Goal: Transaction & Acquisition: Subscribe to service/newsletter

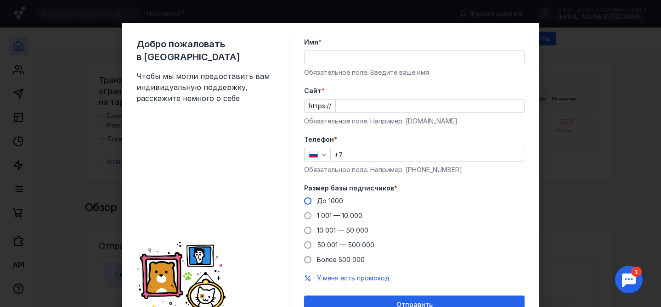
click at [309, 203] on span at bounding box center [307, 201] width 7 height 7
click at [0, 0] on input "До 1000" at bounding box center [0, 0] width 0 height 0
click at [368, 159] on input "+7" at bounding box center [427, 154] width 193 height 13
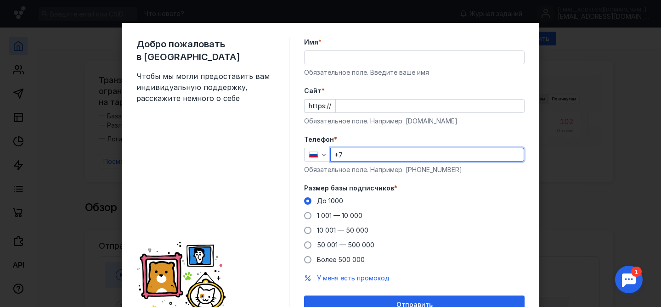
type input "[PHONE_NUMBER]"
click at [376, 67] on div "Имя * Обязательное поле. Введите ваше имя" at bounding box center [414, 58] width 221 height 40
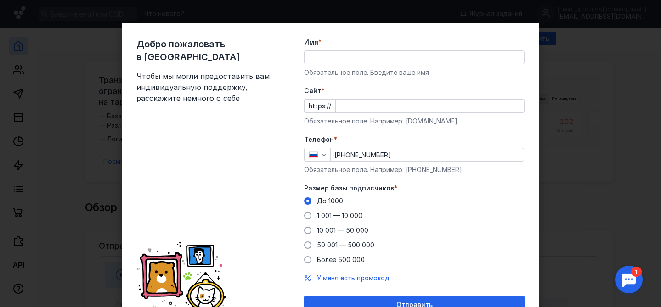
click at [376, 63] on input "Имя *" at bounding box center [415, 57] width 220 height 13
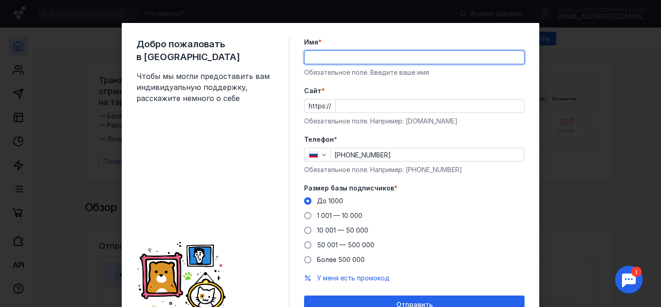
type input "Даниел"
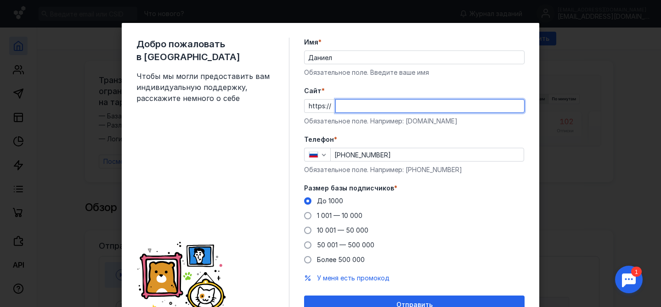
click at [439, 110] on input "Cайт *" at bounding box center [430, 106] width 188 height 13
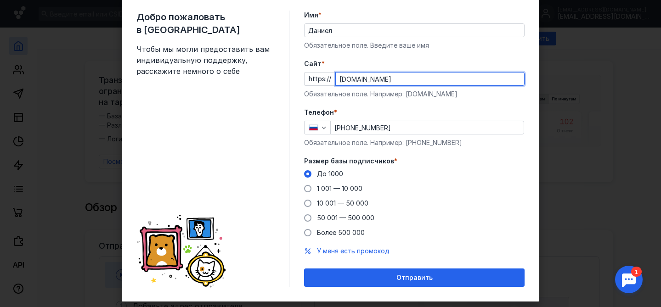
scroll to position [28, 0]
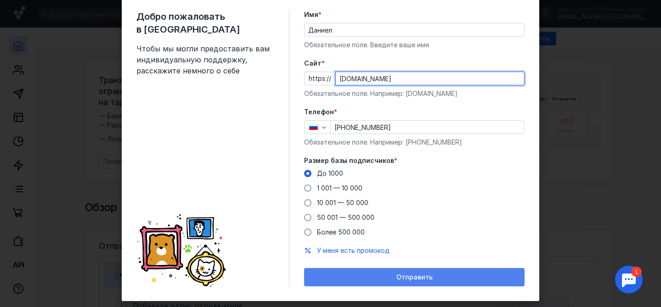
type input "[DOMAIN_NAME]"
click at [437, 272] on div "Отправить" at bounding box center [414, 277] width 221 height 18
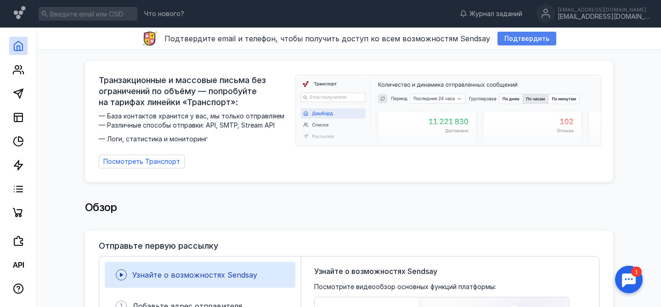
click at [512, 41] on span "Подтвердить" at bounding box center [526, 39] width 45 height 8
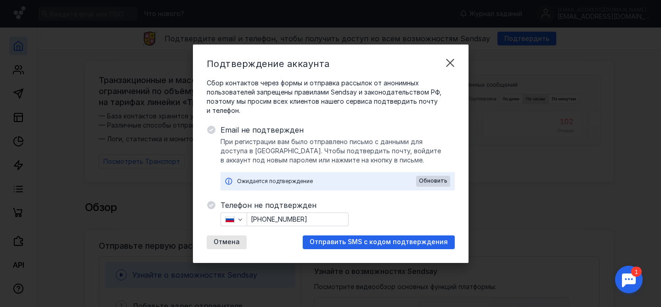
click at [340, 244] on span "Отправить SMS с кодом подтверждения" at bounding box center [379, 242] width 138 height 8
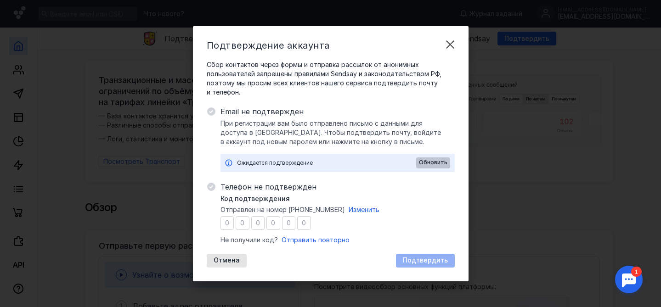
click at [432, 164] on span "Обновить" at bounding box center [433, 162] width 28 height 6
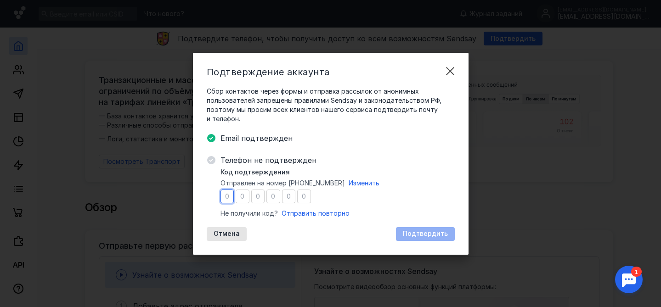
click at [227, 198] on input "number" at bounding box center [228, 197] width 14 height 14
type input "3"
type input "2"
type input "5"
type input "0"
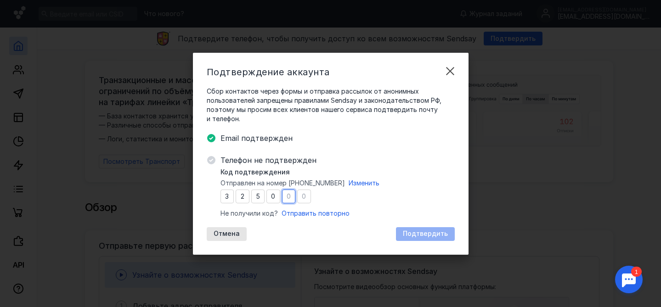
type input "2"
type input "6"
click at [414, 232] on span "Подтвердить" at bounding box center [425, 234] width 45 height 8
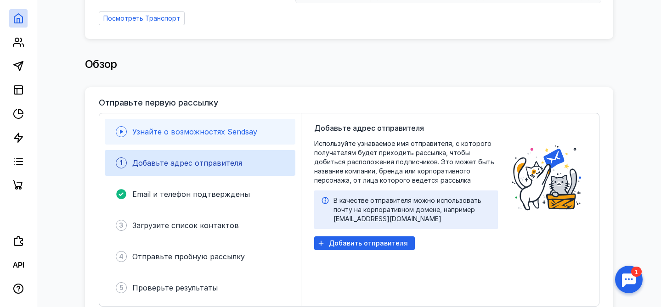
scroll to position [154, 0]
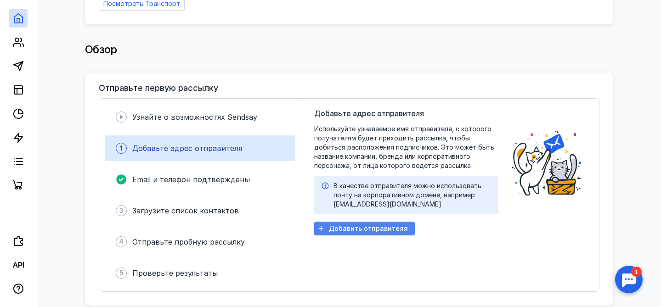
click at [349, 227] on span "Добавить отправителя" at bounding box center [368, 229] width 79 height 8
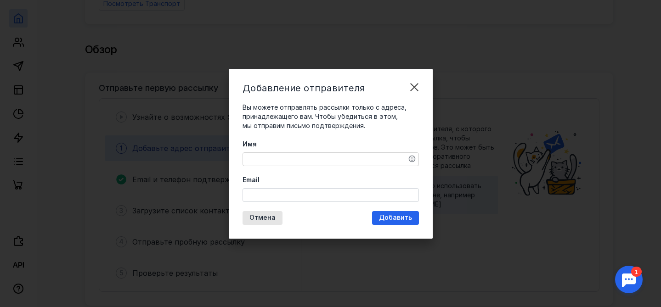
click at [346, 157] on textarea "Имя" at bounding box center [331, 159] width 176 height 13
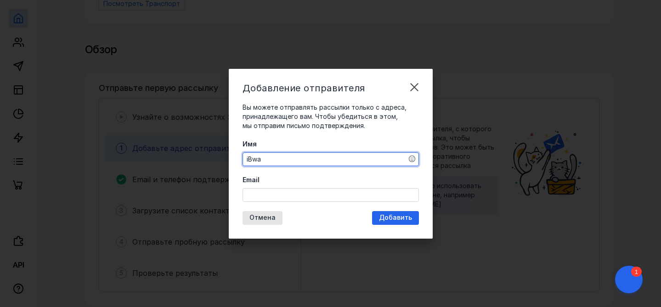
type textarea "iBway"
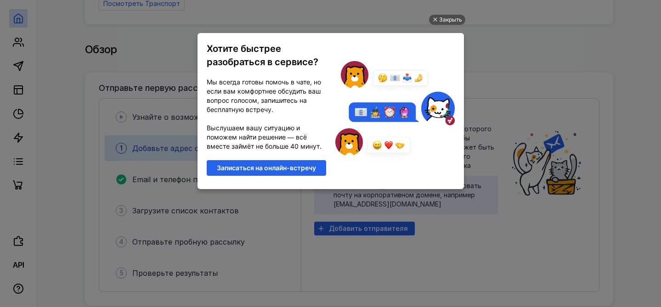
scroll to position [0, 0]
click at [449, 19] on div "Закрыть" at bounding box center [450, 20] width 23 height 10
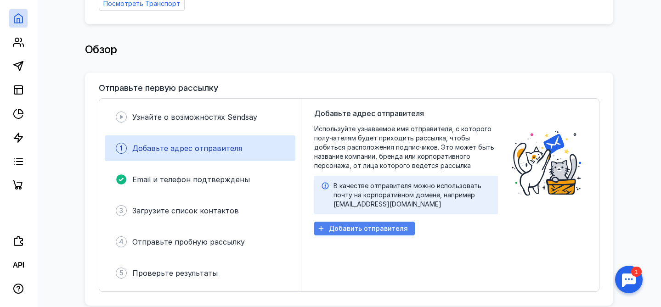
click at [349, 226] on span "Добавить отправителя" at bounding box center [368, 229] width 79 height 8
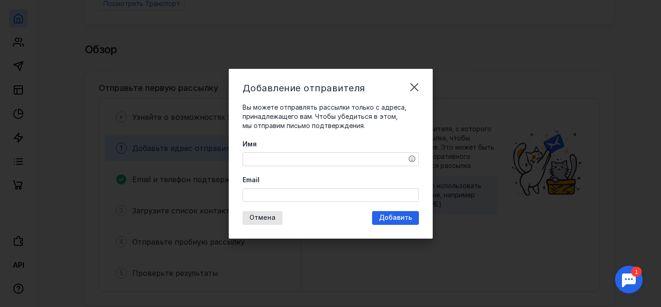
click at [356, 159] on textarea "Имя" at bounding box center [331, 159] width 176 height 13
type textarea "Ibway Solutions"
click at [337, 195] on input "Email" at bounding box center [331, 195] width 176 height 13
type input "i"
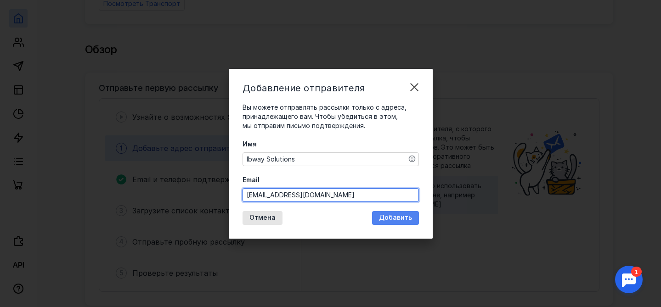
type input "[EMAIL_ADDRESS][DOMAIN_NAME]"
click at [402, 219] on span "Добавить" at bounding box center [395, 218] width 33 height 8
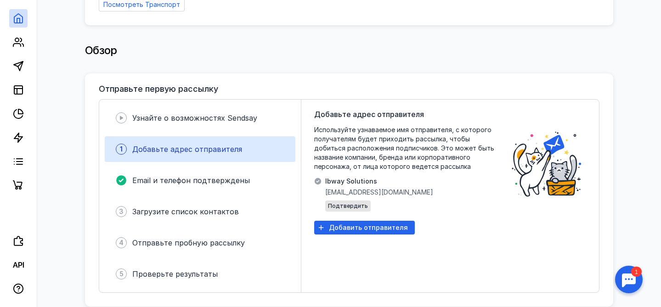
scroll to position [162, 0]
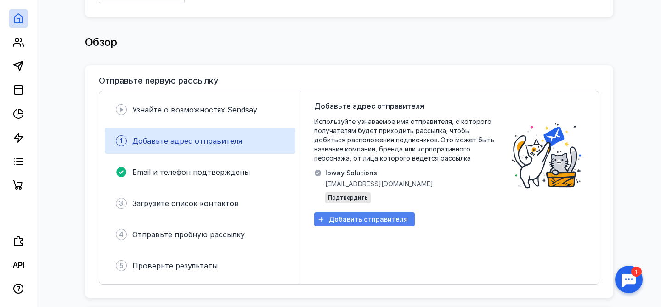
click at [377, 216] on span "Добавить отправителя" at bounding box center [368, 220] width 79 height 8
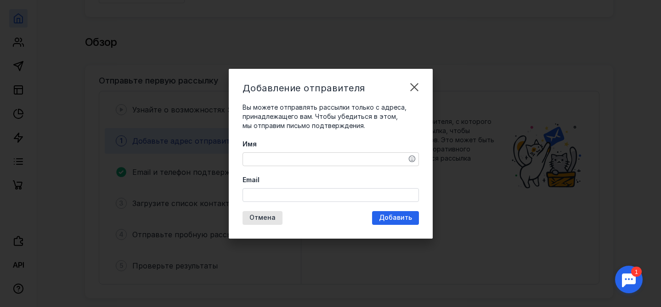
click at [326, 157] on textarea "Имя" at bounding box center [331, 159] width 176 height 13
type textarea "Ibway solutions"
click at [316, 194] on input "Email" at bounding box center [331, 195] width 176 height 13
type input "i"
click at [329, 159] on textarea "Ibway solutions" at bounding box center [331, 159] width 176 height 13
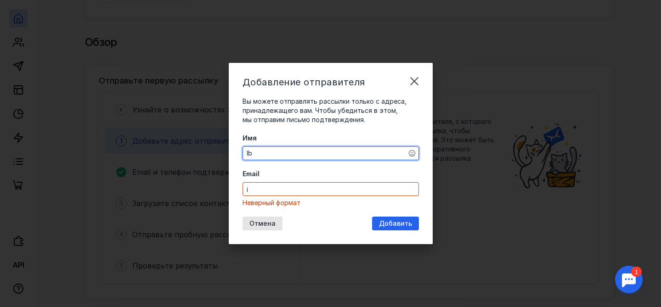
type textarea "I"
type textarea "[PERSON_NAME]"
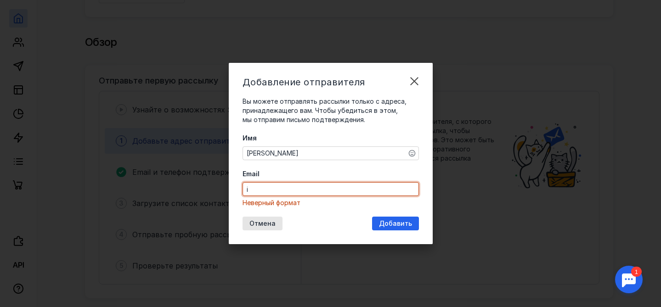
click at [278, 191] on input "i" at bounding box center [331, 189] width 176 height 13
type input "i"
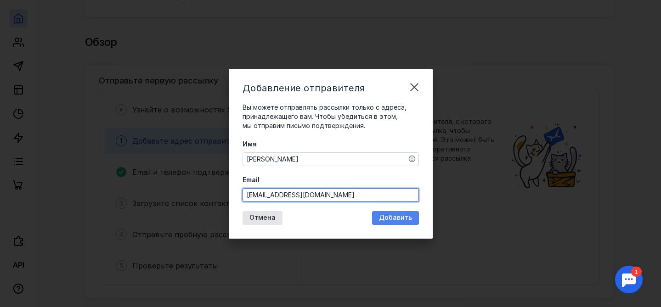
type input "[EMAIL_ADDRESS][DOMAIN_NAME]"
click at [402, 219] on span "Добавить" at bounding box center [395, 218] width 33 height 8
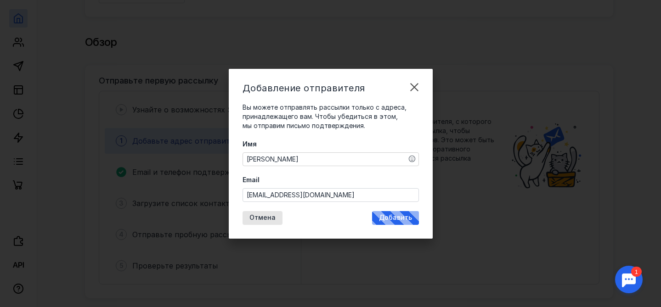
scroll to position [0, 0]
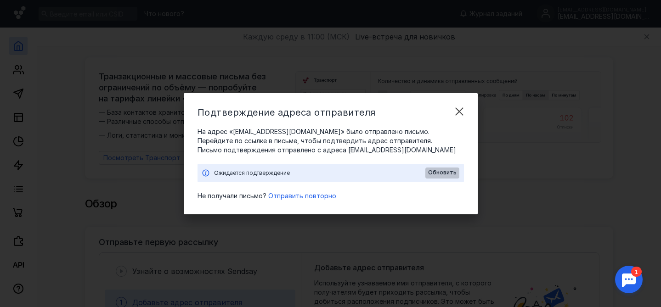
click at [432, 171] on span "Обновить" at bounding box center [442, 173] width 28 height 6
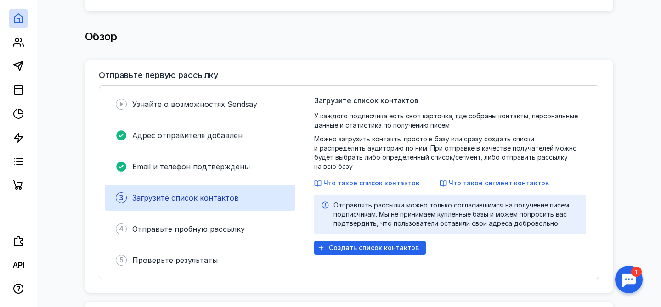
scroll to position [169, 0]
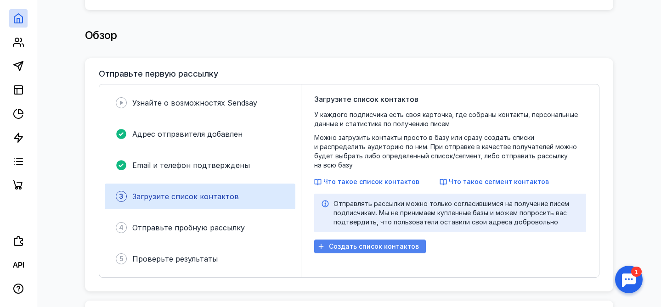
click at [358, 242] on div "Создать список контактов" at bounding box center [370, 247] width 112 height 14
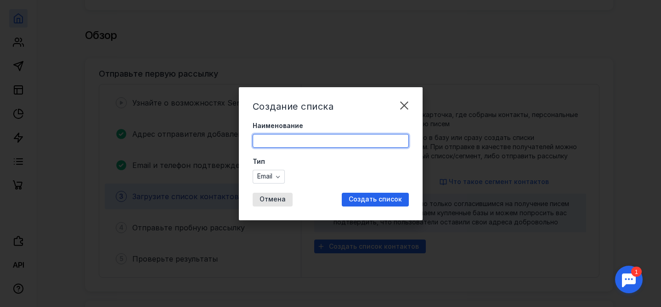
click at [332, 140] on input "Наименование" at bounding box center [330, 141] width 155 height 13
click at [397, 164] on label "Тип" at bounding box center [331, 161] width 156 height 9
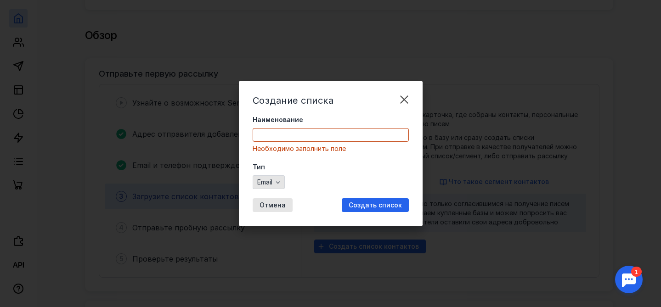
click at [278, 183] on icon "button" at bounding box center [278, 182] width 4 height 2
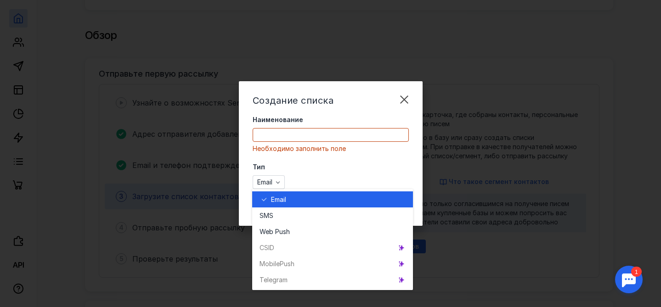
click at [306, 170] on label "Тип" at bounding box center [331, 167] width 156 height 9
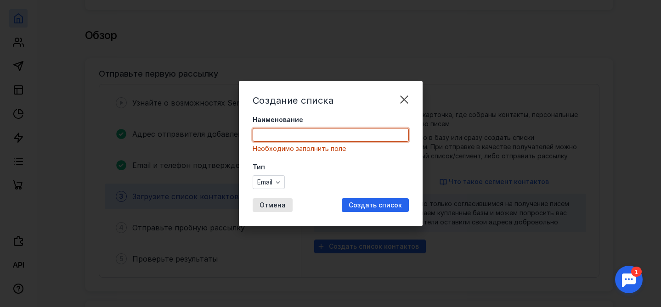
click at [311, 141] on input "Наименование" at bounding box center [330, 135] width 155 height 13
type input "i"
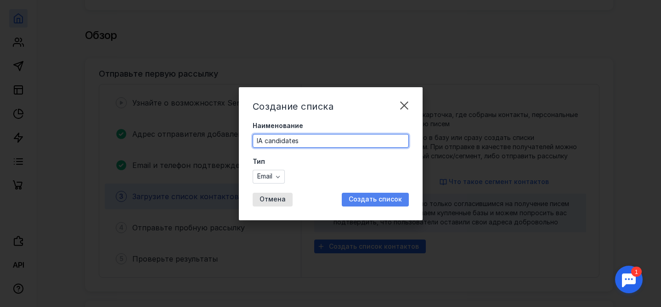
type input "IA candidates"
click at [382, 198] on span "Создать список" at bounding box center [375, 200] width 53 height 8
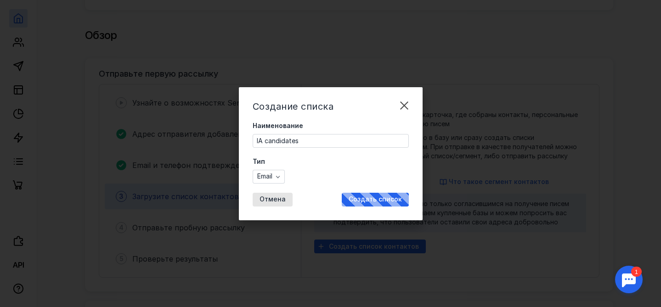
scroll to position [27, 0]
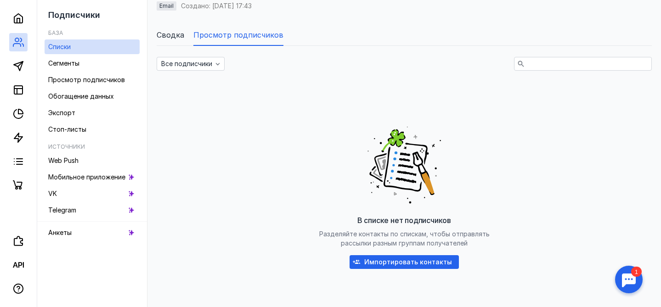
scroll to position [89, 0]
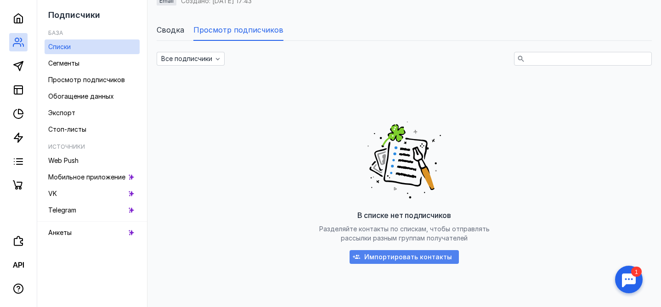
click at [391, 259] on span "Импортировать контакты" at bounding box center [408, 258] width 88 height 8
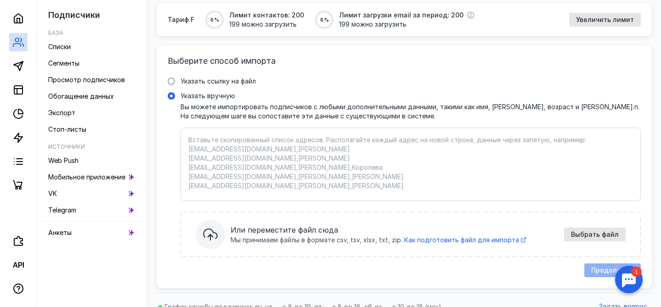
click at [328, 141] on textarea "Указать вручную Вы можете импортировать подписчиков с любыми дополнительными да…" at bounding box center [410, 165] width 445 height 58
paste textarea "[PERSON_NAME] <[PERSON_NAME][EMAIL_ADDRESS][PERSON_NAME][DOMAIN_NAME]>"
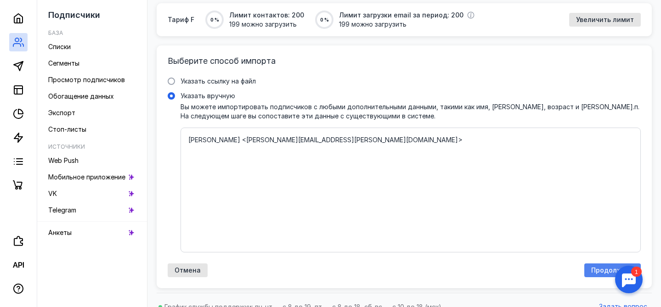
type textarea "[PERSON_NAME] <[PERSON_NAME][EMAIL_ADDRESS][PERSON_NAME][DOMAIN_NAME]>"
click at [596, 267] on span "Продолжить" at bounding box center [612, 271] width 43 height 8
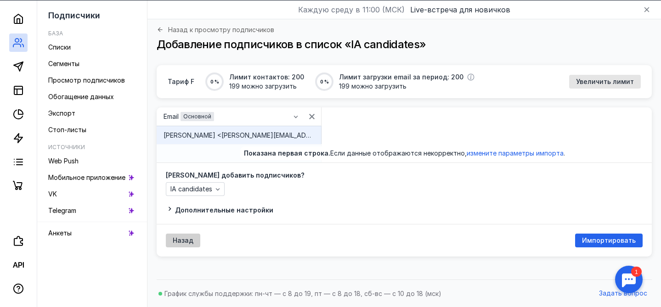
click at [186, 239] on span "Назад" at bounding box center [183, 241] width 21 height 8
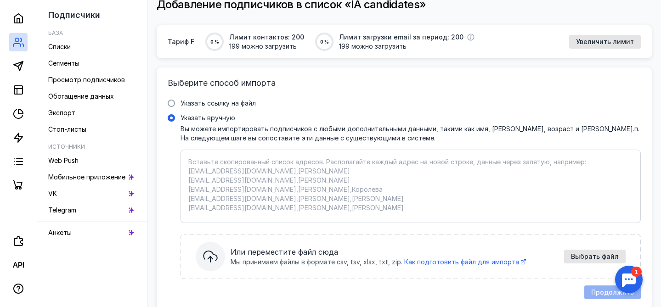
scroll to position [102, 0]
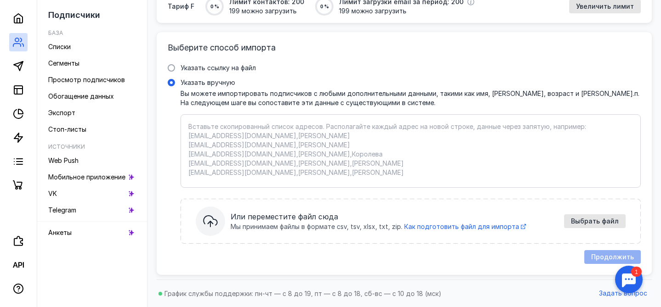
click at [309, 132] on textarea "Указать вручную Вы можете импортировать подписчиков с любыми дополнительными да…" at bounding box center [410, 151] width 445 height 58
paste textarea "[PERSON_NAME] <[PERSON_NAME][EMAIL_ADDRESS][PERSON_NAME][DOMAIN_NAME]>"
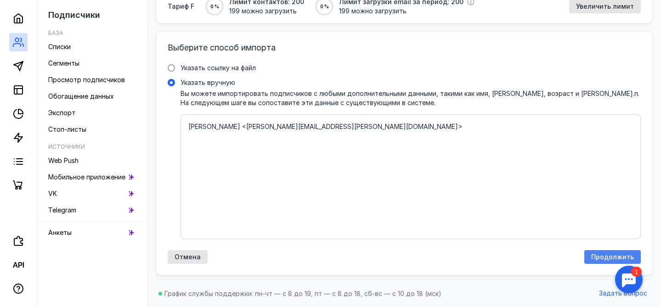
type textarea "[PERSON_NAME] <[PERSON_NAME][EMAIL_ADDRESS][PERSON_NAME][DOMAIN_NAME]>"
click at [601, 258] on span "Продолжить" at bounding box center [612, 258] width 43 height 8
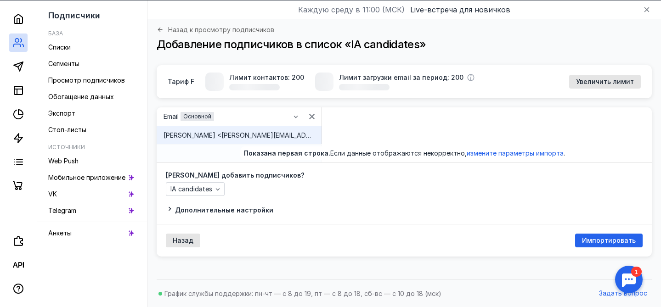
scroll to position [27, 0]
click at [600, 238] on span "Импортировать" at bounding box center [609, 241] width 54 height 8
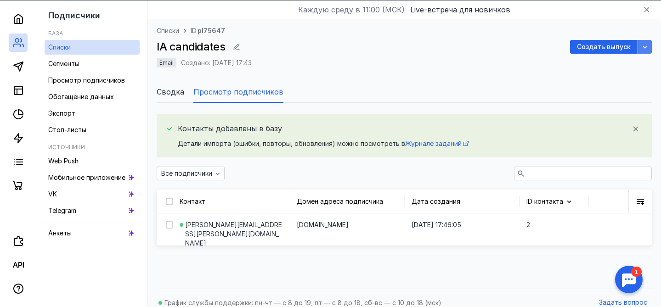
click at [647, 45] on icon "button" at bounding box center [644, 46] width 7 height 7
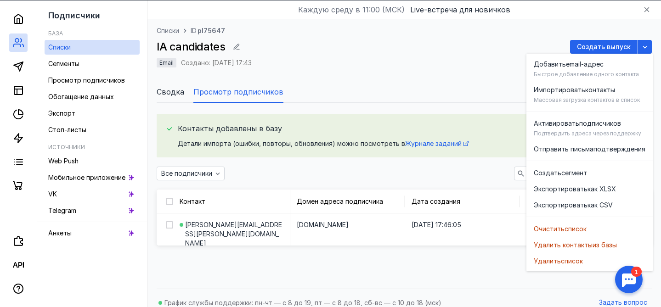
click at [442, 47] on div "IA candidates Создать выпуск" at bounding box center [404, 47] width 495 height 14
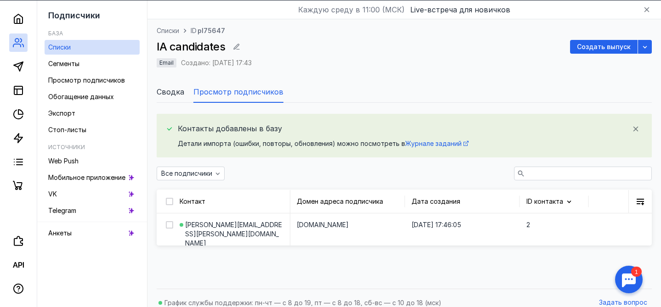
click at [596, 47] on span "Создать выпуск" at bounding box center [604, 47] width 54 height 8
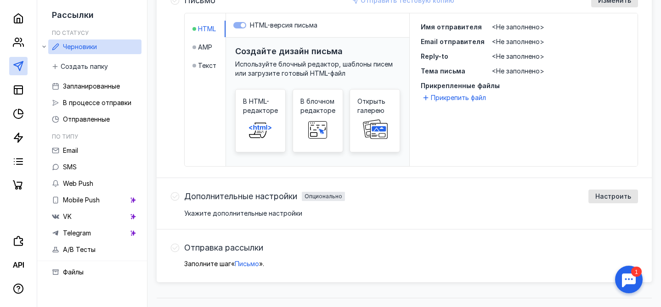
scroll to position [246, 0]
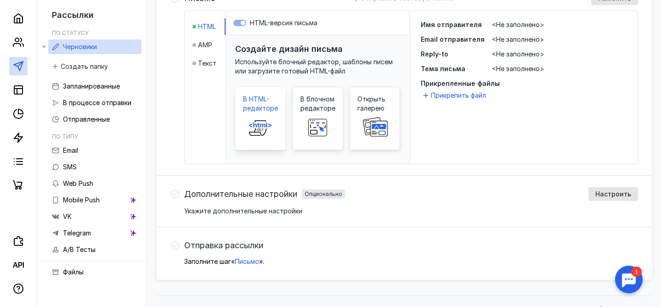
click at [269, 130] on icon at bounding box center [260, 128] width 29 height 18
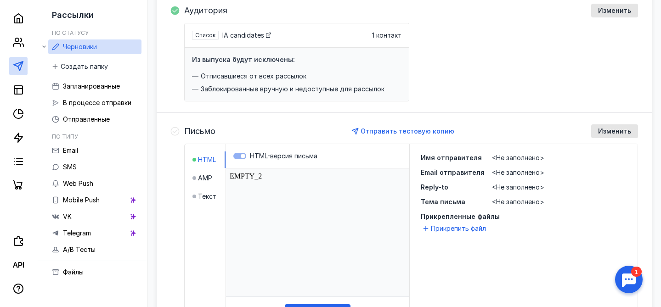
scroll to position [120, 0]
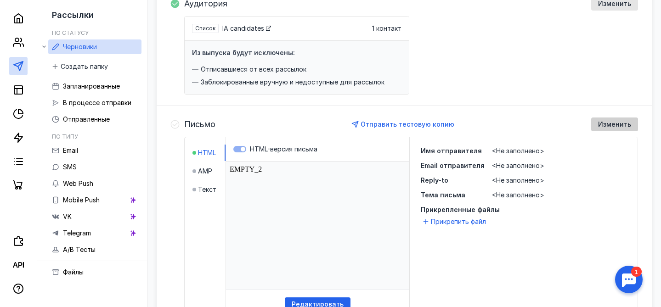
click at [626, 124] on span "Изменить" at bounding box center [614, 125] width 33 height 8
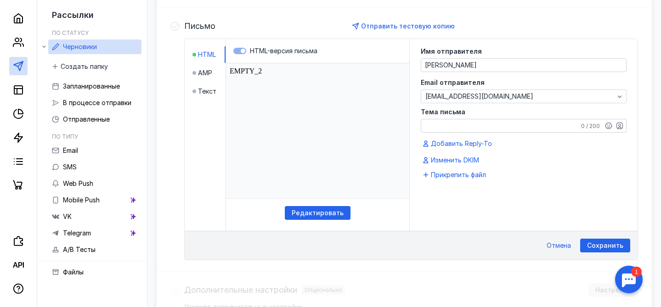
scroll to position [226, 0]
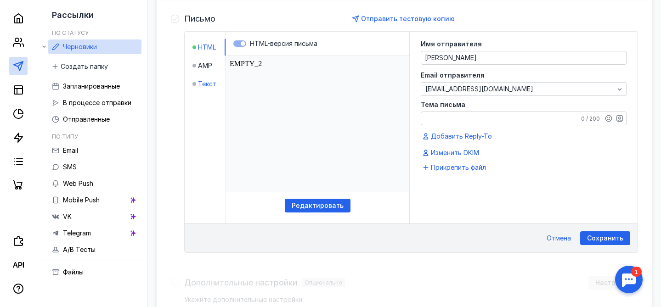
click at [205, 84] on span "Текст" at bounding box center [207, 83] width 18 height 9
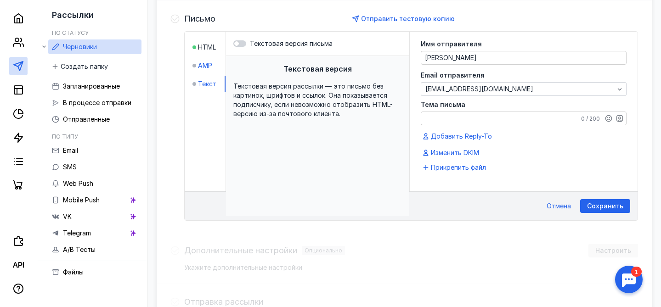
click at [200, 63] on span "AMP" at bounding box center [205, 65] width 14 height 9
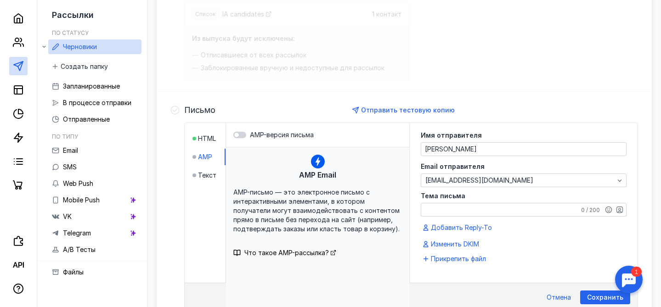
scroll to position [135, 0]
click at [213, 141] on span "HTML" at bounding box center [207, 137] width 18 height 9
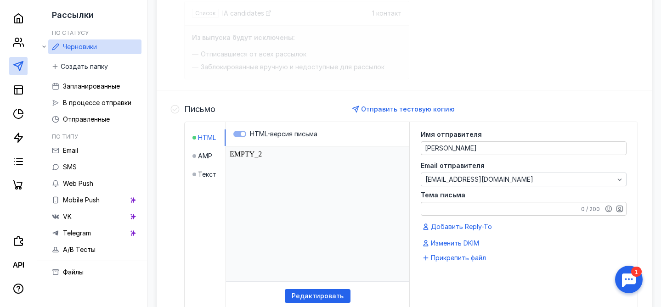
scroll to position [0, 0]
click at [305, 295] on span "Редактировать" at bounding box center [318, 297] width 52 height 8
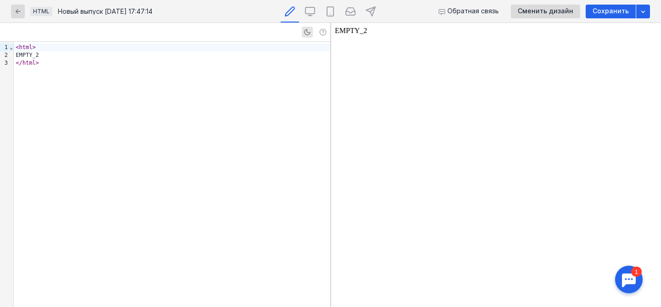
click at [44, 9] on span "HTML" at bounding box center [41, 11] width 17 height 7
click at [21, 11] on icon "button" at bounding box center [17, 11] width 7 height 7
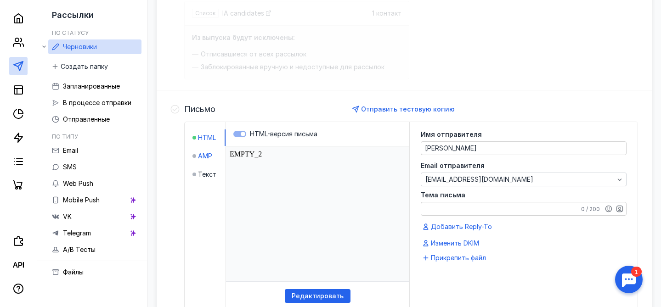
click at [209, 159] on span "AMP" at bounding box center [205, 156] width 14 height 9
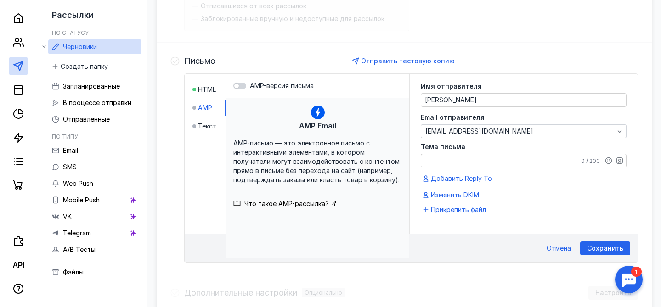
scroll to position [184, 0]
click at [204, 125] on span "Текст" at bounding box center [207, 125] width 18 height 9
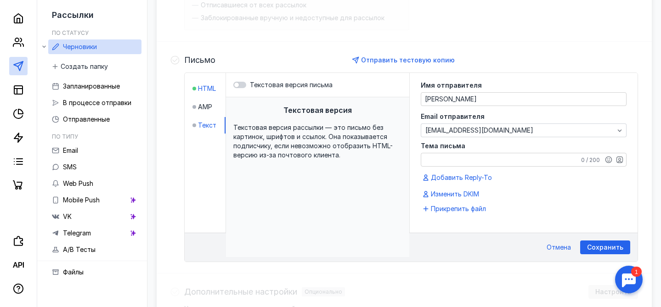
click at [204, 86] on span "HTML" at bounding box center [207, 88] width 18 height 9
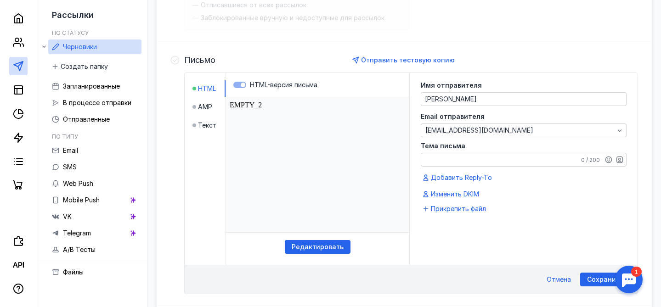
scroll to position [0, 0]
click at [323, 245] on span "Редактировать" at bounding box center [318, 248] width 52 height 8
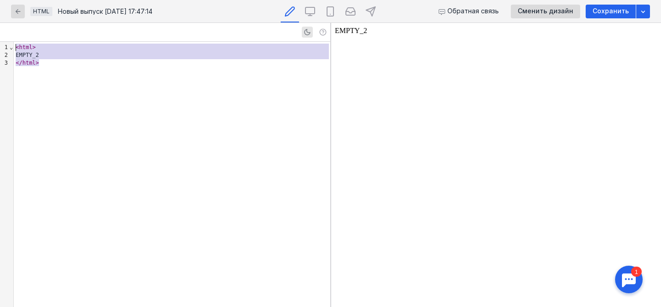
drag, startPoint x: 49, startPoint y: 67, endPoint x: 15, endPoint y: 46, distance: 40.2
click at [15, 46] on div "< html > EMPTY_2 </ html >" at bounding box center [172, 175] width 316 height 266
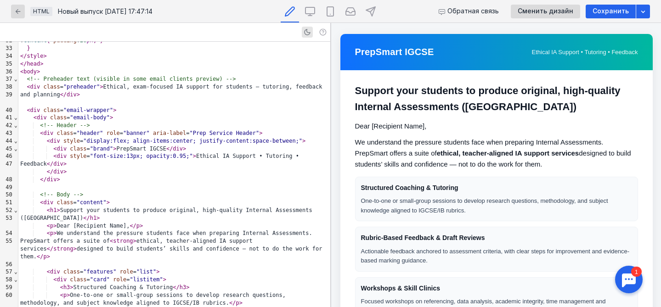
scroll to position [295, 0]
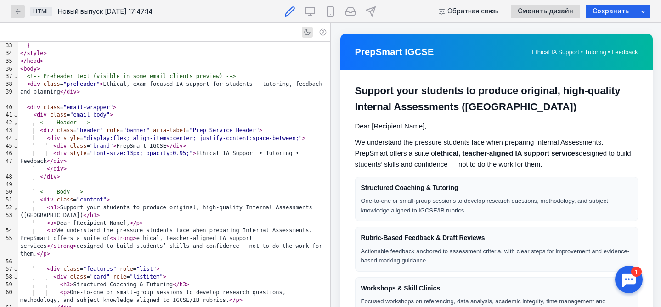
click at [125, 235] on div "< p > We understand the pressure students face when preparing Internal Assessme…" at bounding box center [174, 242] width 312 height 31
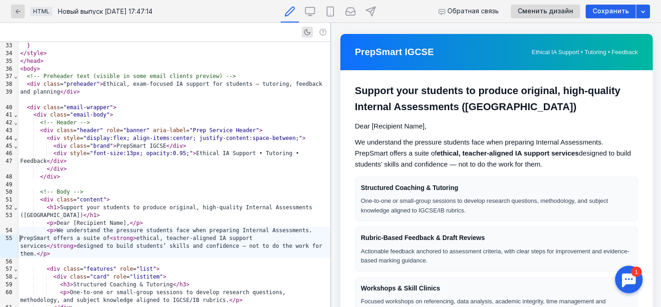
click at [126, 227] on div "< p > Dear [Recipient Name], </ p >" at bounding box center [174, 224] width 312 height 8
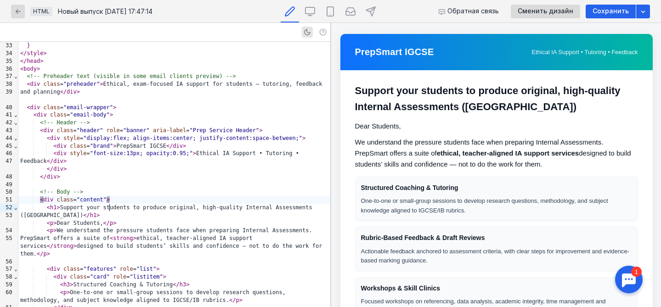
click at [169, 204] on div "< div class = "content" >" at bounding box center [174, 200] width 312 height 8
click at [50, 246] on div "< p > We understand the pressure students face when preparing Internal Assessme…" at bounding box center [174, 242] width 312 height 31
click at [174, 189] on div at bounding box center [174, 185] width 312 height 8
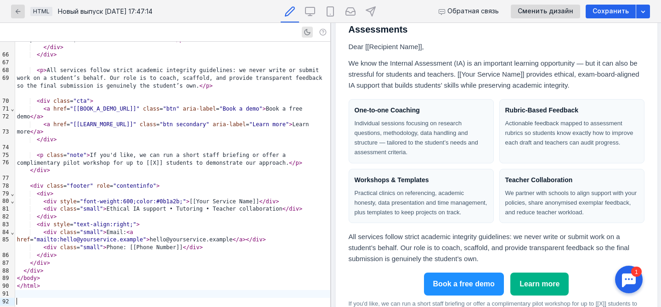
scroll to position [51, 0]
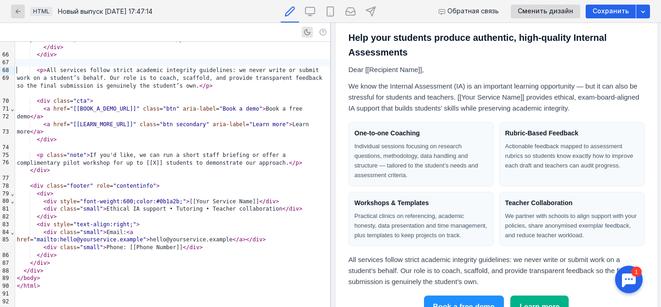
click at [160, 67] on div at bounding box center [172, 63] width 315 height 8
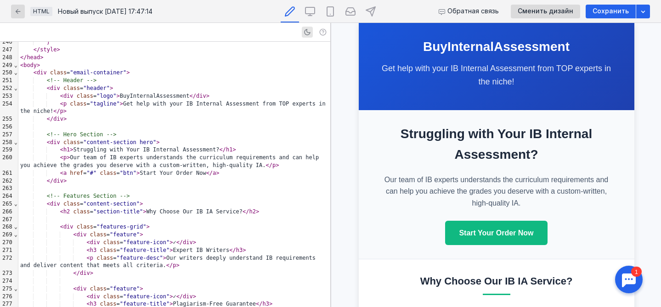
scroll to position [1891, 0]
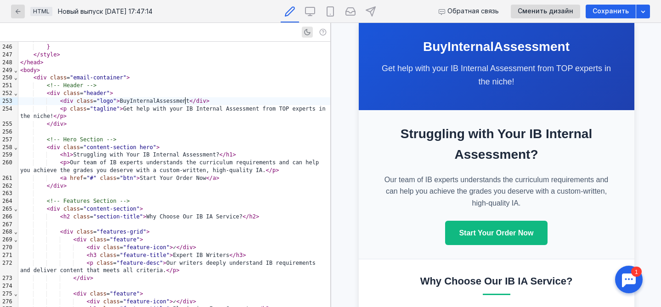
click at [187, 101] on div "< div class = "logo" > BuyInternalAssessment </ div >" at bounding box center [174, 101] width 312 height 8
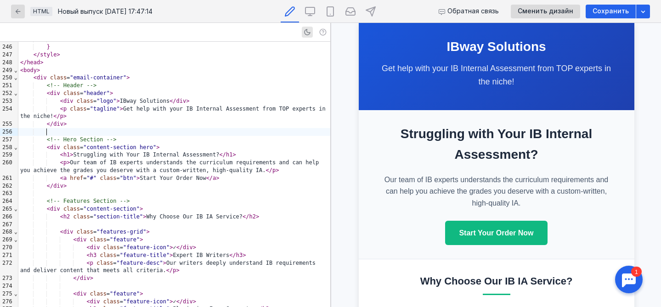
click at [209, 132] on div at bounding box center [174, 132] width 312 height 8
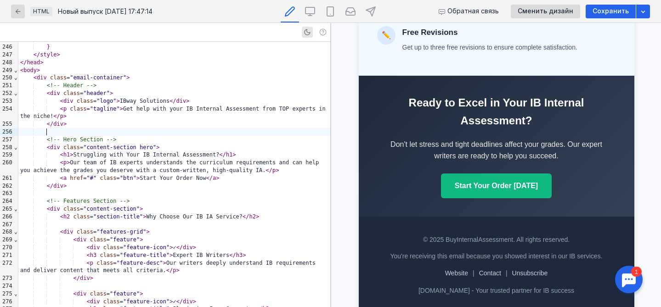
scroll to position [649, 0]
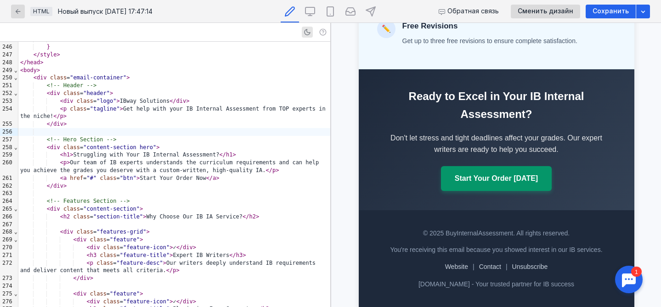
click at [523, 186] on link "Start Your Order [DATE]" at bounding box center [496, 178] width 111 height 25
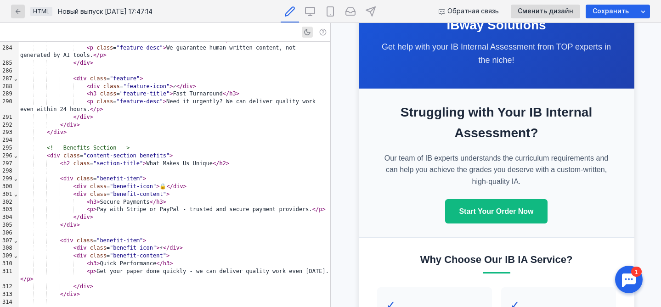
scroll to position [29, 0]
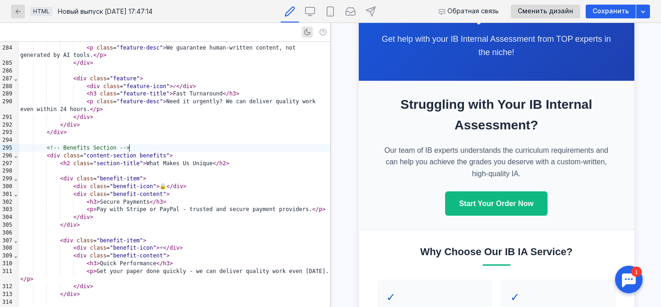
click at [197, 150] on div "<!-- Benefits Section -->" at bounding box center [174, 148] width 312 height 8
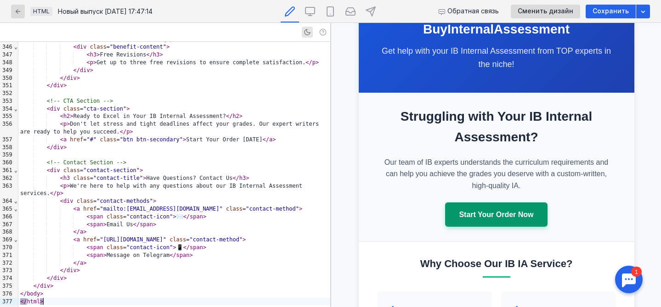
scroll to position [0, 0]
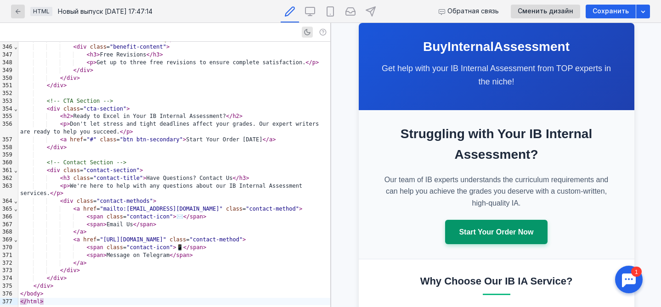
click at [516, 231] on link "Start Your Order Now" at bounding box center [496, 232] width 102 height 25
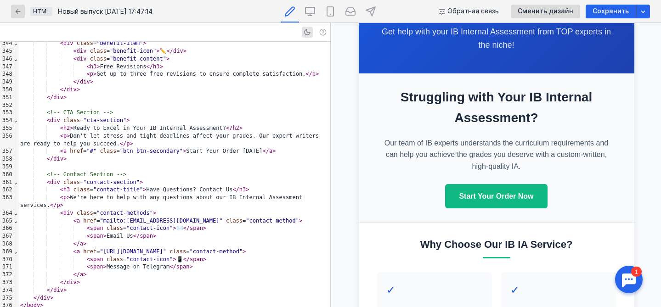
scroll to position [2317, 0]
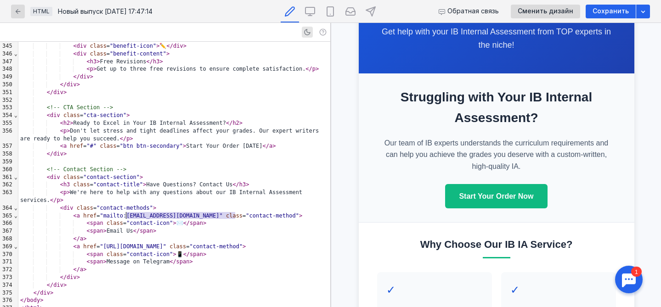
drag, startPoint x: 236, startPoint y: 215, endPoint x: 127, endPoint y: 215, distance: 108.9
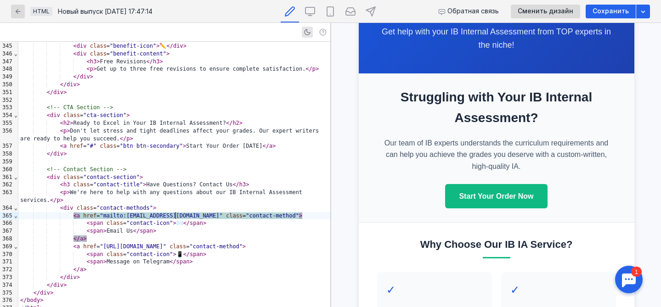
scroll to position [37, 0]
click at [285, 220] on div "< span class = "contact-icon" > ✉️ </ span >" at bounding box center [174, 224] width 312 height 8
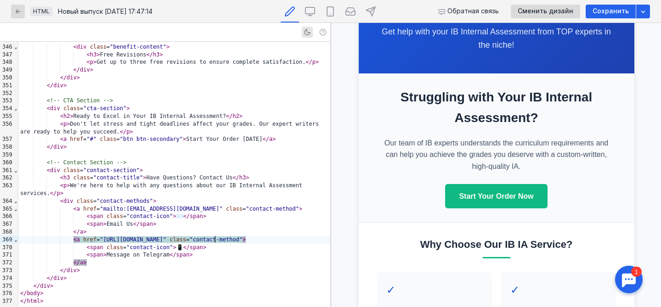
click at [166, 243] on span ""[URL][DOMAIN_NAME]"" at bounding box center [133, 240] width 67 height 6
drag, startPoint x: 186, startPoint y: 240, endPoint x: 101, endPoint y: 240, distance: 85.0
click at [101, 240] on div "< a href = "[URL][DOMAIN_NAME]" class = "contact-method" >" at bounding box center [174, 240] width 312 height 8
copy div "="
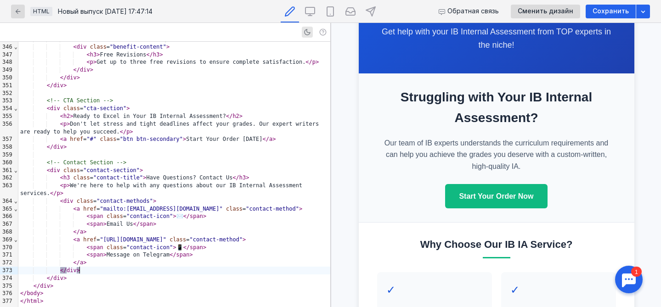
click at [254, 269] on div "</ div >" at bounding box center [174, 271] width 312 height 8
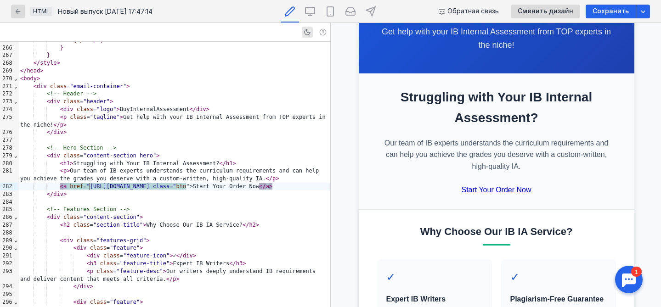
scroll to position [37, 0]
click at [211, 211] on div "<!-- Features Section -->" at bounding box center [174, 210] width 312 height 8
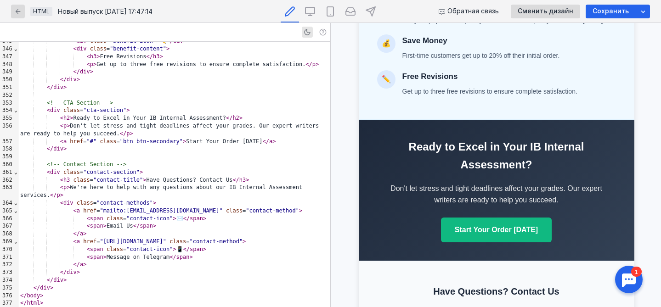
scroll to position [2431, 0]
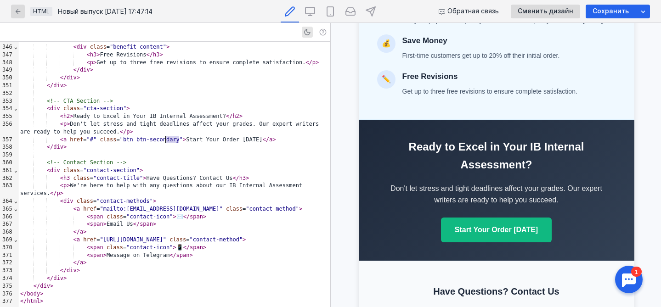
drag, startPoint x: 180, startPoint y: 138, endPoint x: 164, endPoint y: 137, distance: 15.6
click at [113, 160] on span "<!-- Contact Section -->" at bounding box center [86, 162] width 79 height 6
click at [94, 140] on span ""#"" at bounding box center [92, 139] width 10 height 6
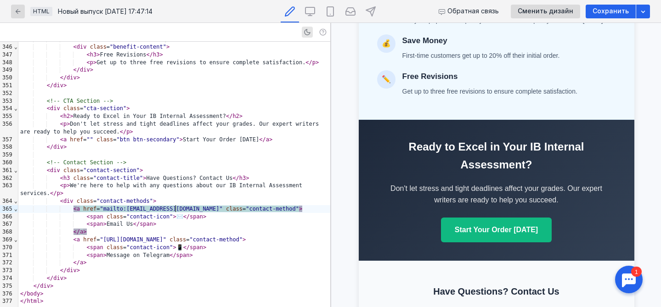
click at [175, 208] on span ""mailto:[EMAIL_ADDRESS][DOMAIN_NAME]"" at bounding box center [161, 209] width 123 height 6
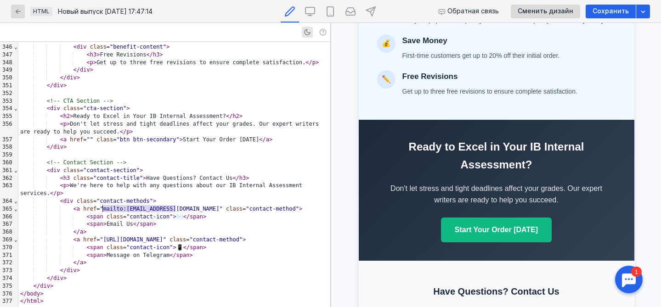
drag, startPoint x: 175, startPoint y: 208, endPoint x: 104, endPoint y: 209, distance: 70.8
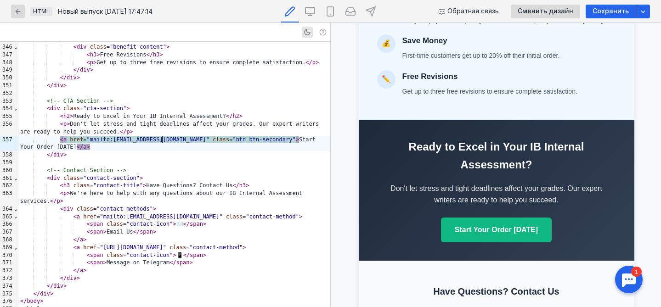
click at [185, 185] on div "< h3 class = "contact-title" > Have Questions? Contact Us </ h3 >" at bounding box center [174, 186] width 312 height 8
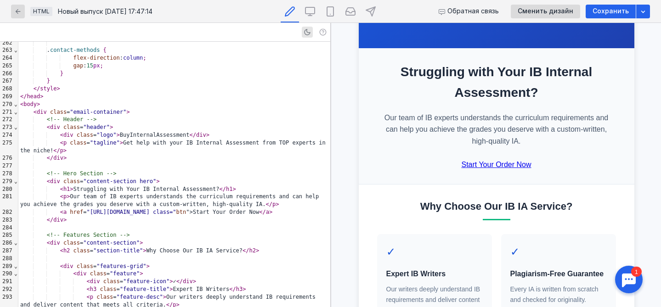
scroll to position [0, 0]
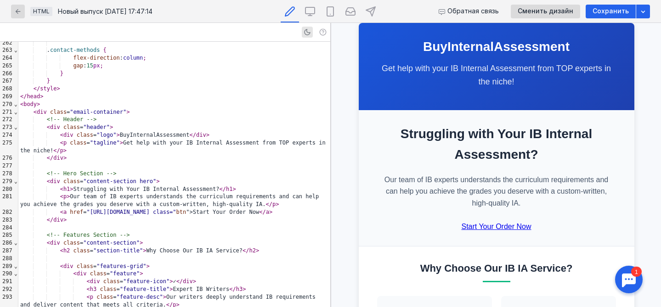
click at [189, 136] on span "</" at bounding box center [192, 135] width 6 height 6
click at [187, 135] on div "< div class = "logo" > BuyInternalAssessment </ div >" at bounding box center [174, 135] width 312 height 8
click at [242, 169] on div at bounding box center [174, 166] width 312 height 8
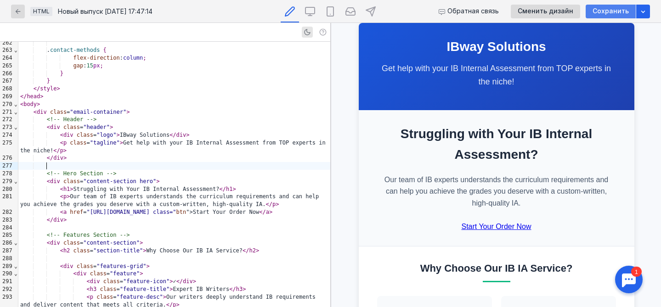
click at [615, 12] on span "Сохранить" at bounding box center [611, 11] width 36 height 8
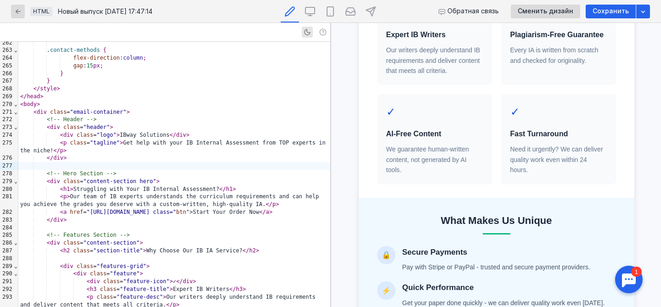
scroll to position [300, 0]
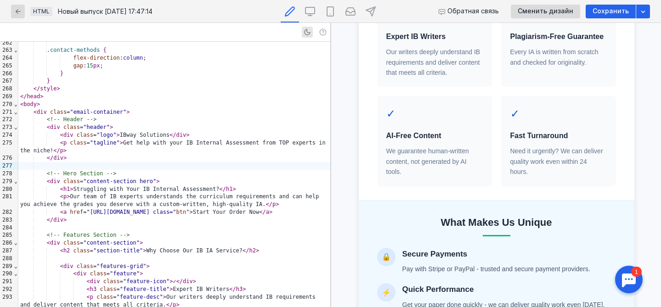
click at [15, 10] on icon "button" at bounding box center [17, 11] width 7 height 7
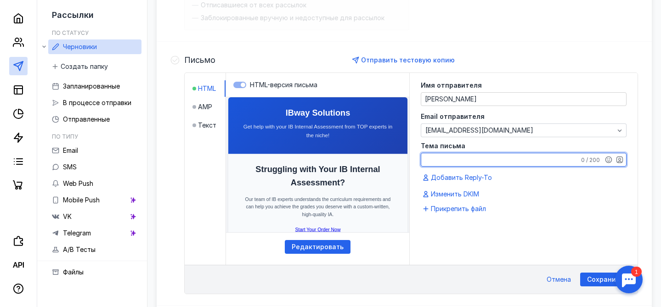
click at [499, 159] on textarea "Тема письма" at bounding box center [523, 159] width 205 height 13
type textarea "Struggling with IB Internal Assessment?"
click at [465, 245] on div "Имя отправителя [PERSON_NAME] Email отправителя [EMAIL_ADDRESS][DOMAIN_NAME] Те…" at bounding box center [524, 169] width 228 height 192
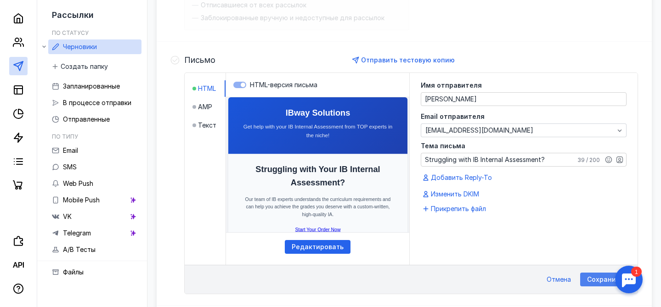
click at [595, 277] on span "Сохранить" at bounding box center [605, 280] width 36 height 8
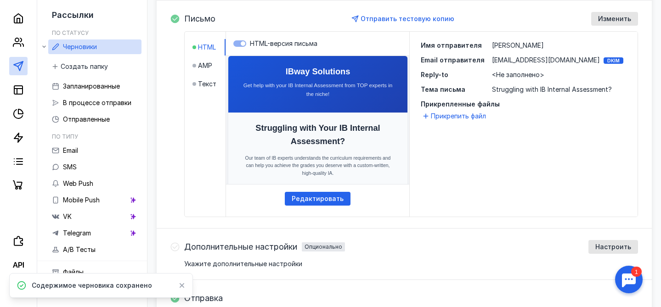
scroll to position [249, 0]
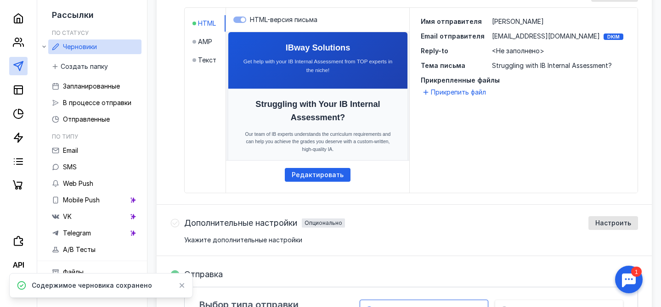
click at [531, 51] on span "<Не заполнено>" at bounding box center [518, 51] width 52 height 8
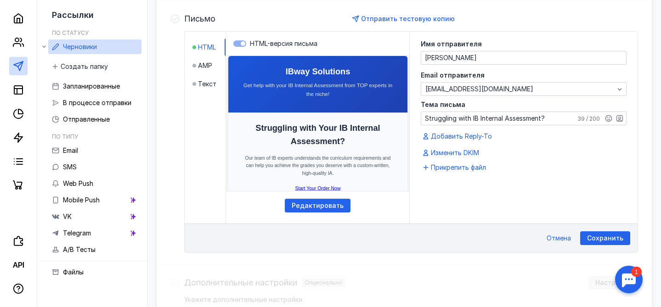
scroll to position [226, 0]
click at [478, 136] on span "Добавить Reply-To" at bounding box center [461, 136] width 61 height 9
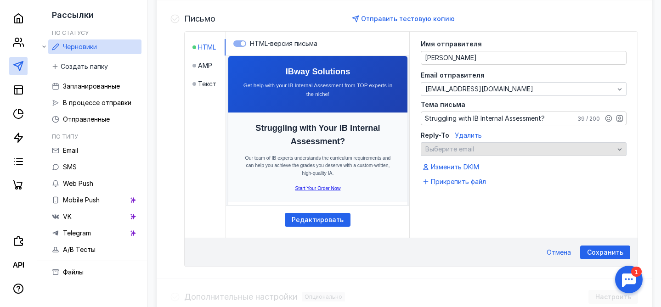
click at [454, 147] on span "Выберите email" at bounding box center [449, 149] width 49 height 8
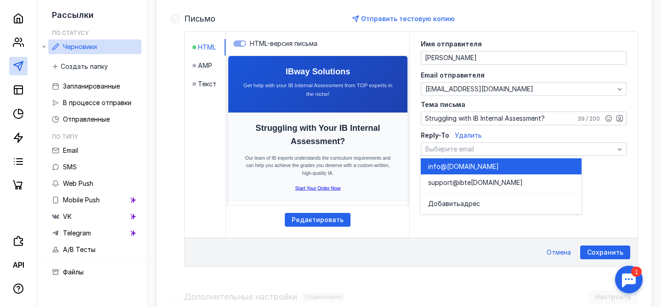
click at [457, 168] on span "o@[DOMAIN_NAME]" at bounding box center [467, 166] width 62 height 9
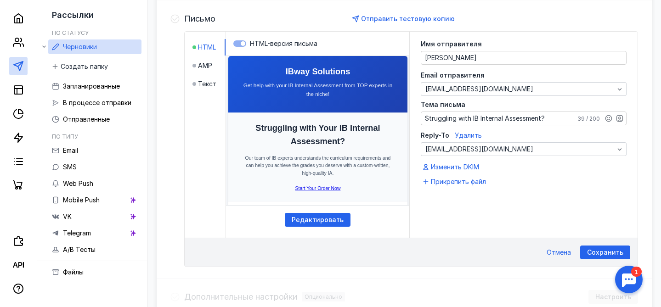
click at [488, 216] on div "Имя отправителя [PERSON_NAME] Email отправителя [EMAIL_ADDRESS][DOMAIN_NAME] Те…" at bounding box center [524, 135] width 228 height 206
click at [597, 254] on span "Сохранить" at bounding box center [605, 253] width 36 height 8
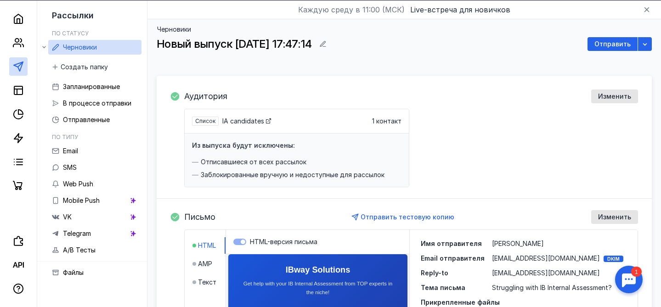
scroll to position [25, 0]
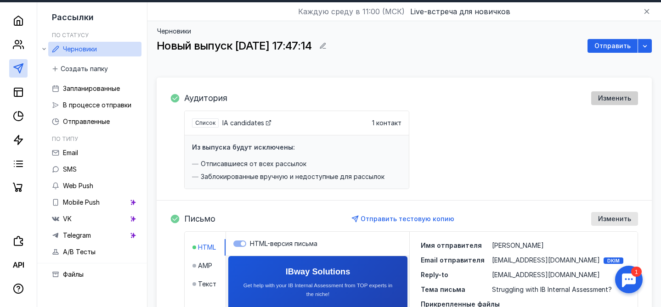
click at [617, 100] on span "Изменить" at bounding box center [614, 99] width 33 height 8
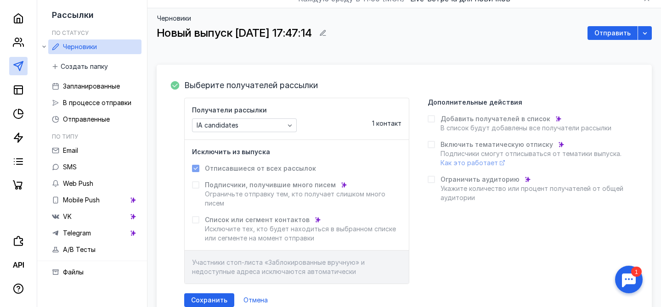
scroll to position [34, 0]
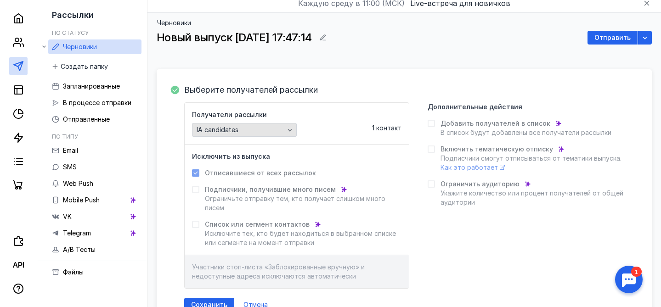
click at [291, 127] on icon "button" at bounding box center [289, 129] width 7 height 7
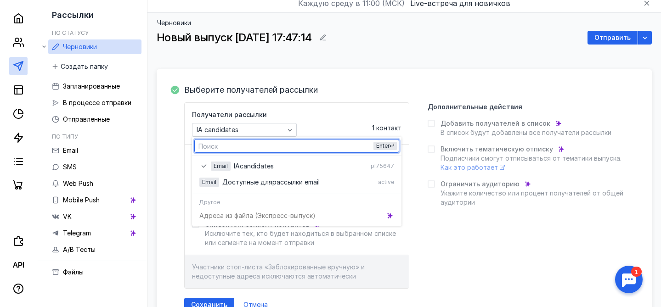
click at [314, 127] on div "Получатели рассылки IA candidates 1 контакт" at bounding box center [297, 123] width 210 height 27
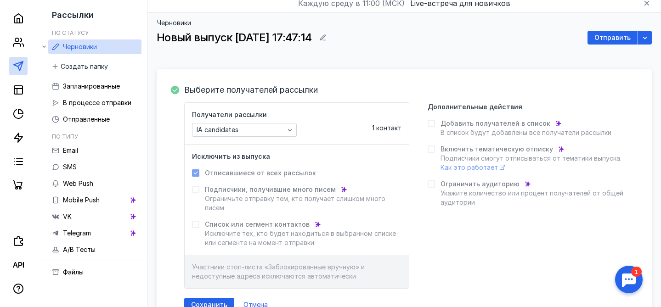
click at [380, 129] on span "1 контакт" at bounding box center [386, 128] width 29 height 8
click at [646, 40] on icon "button" at bounding box center [644, 37] width 7 height 7
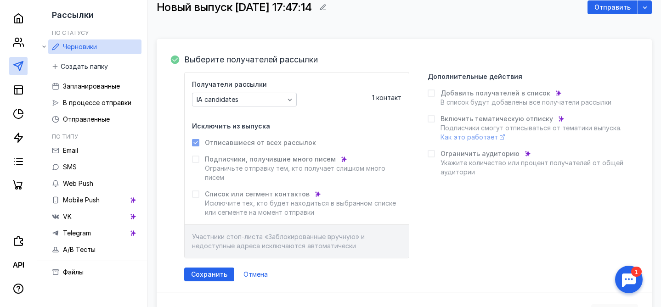
scroll to position [0, 0]
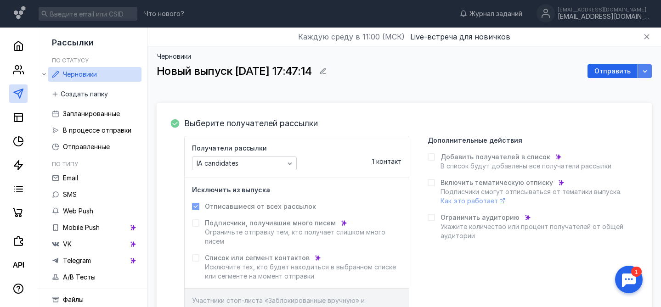
click at [644, 71] on icon "button" at bounding box center [644, 71] width 7 height 7
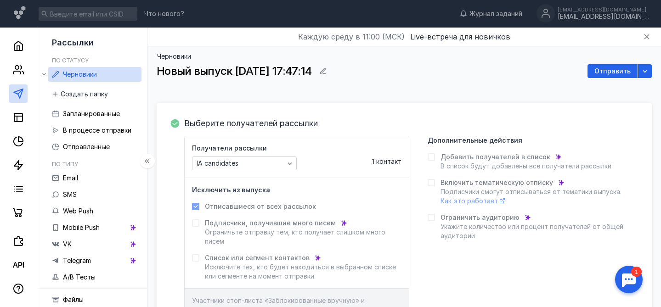
click at [45, 74] on icon at bounding box center [44, 74] width 6 height 6
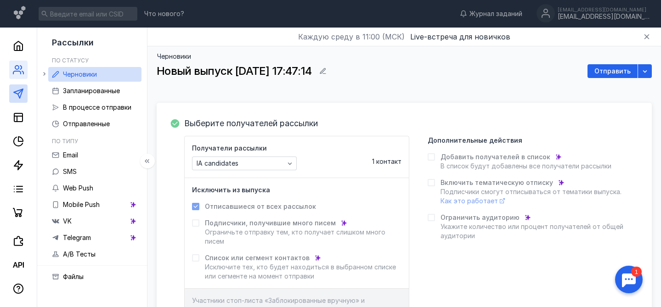
click at [17, 75] on link at bounding box center [18, 70] width 18 height 18
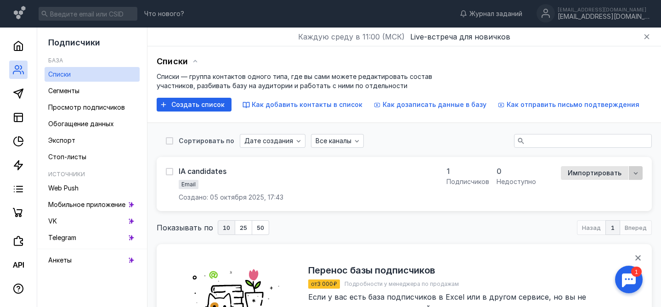
click at [636, 175] on icon "button" at bounding box center [635, 173] width 7 height 7
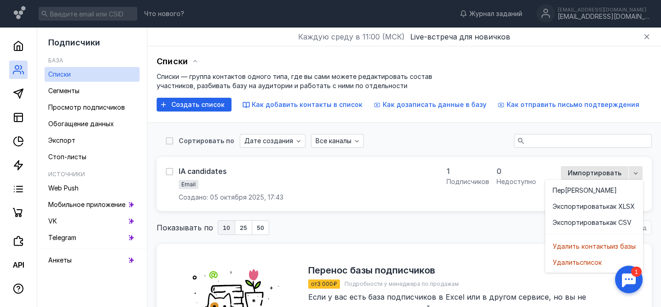
click at [453, 202] on div "IA candidates Email Создано: 05 октября 2025, 17:43 1 подписчиков 0 недоступно …" at bounding box center [404, 184] width 477 height 36
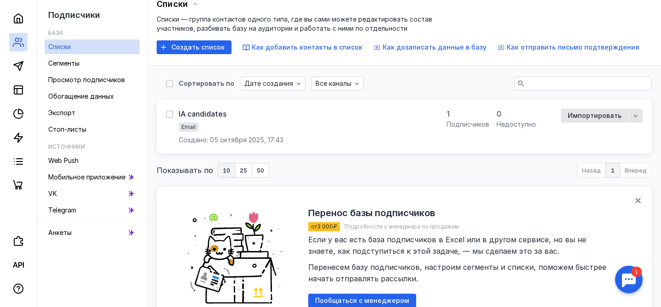
scroll to position [55, 0]
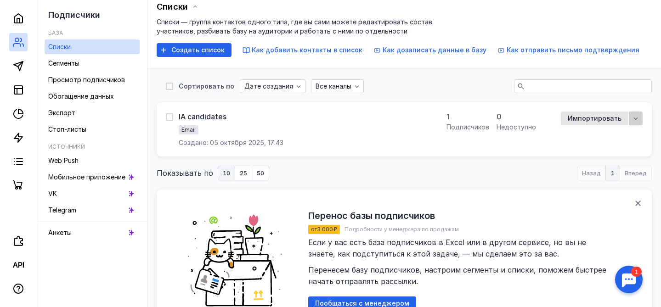
click at [641, 119] on div "button" at bounding box center [636, 119] width 14 height 14
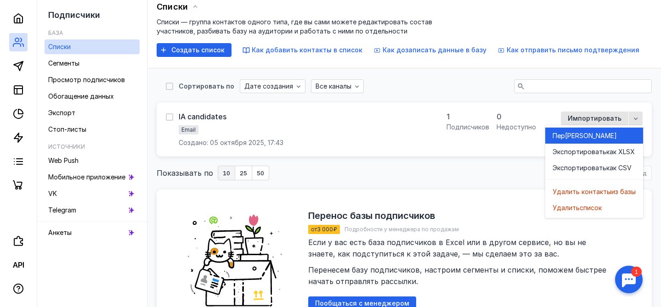
click at [609, 134] on div "[PERSON_NAME]" at bounding box center [594, 135] width 83 height 9
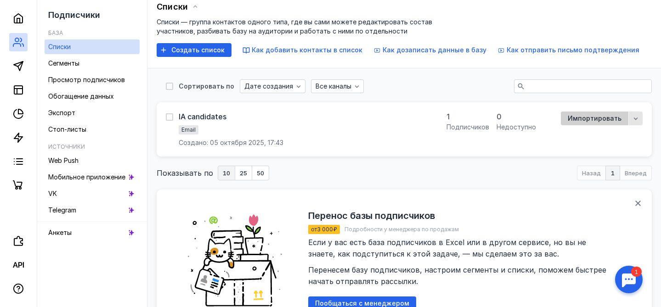
click at [592, 119] on span "Импортировать" at bounding box center [595, 119] width 54 height 8
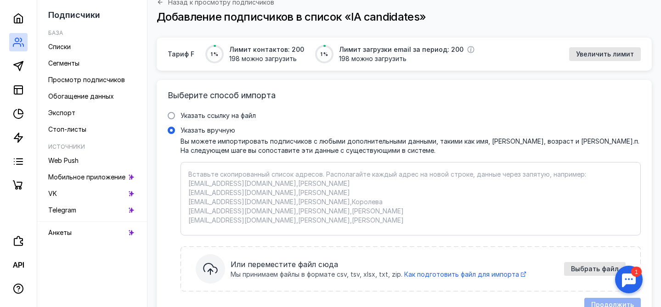
click at [403, 180] on textarea "Указать вручную Вы можете импортировать подписчиков с любыми дополнительными да…" at bounding box center [410, 199] width 445 height 58
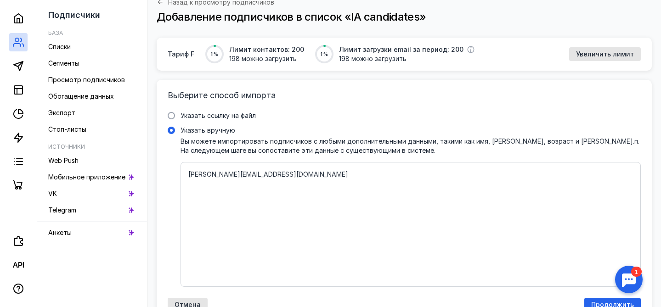
click at [423, 179] on textarea "[PERSON_NAME][EMAIL_ADDRESS][DOMAIN_NAME]" at bounding box center [410, 224] width 445 height 109
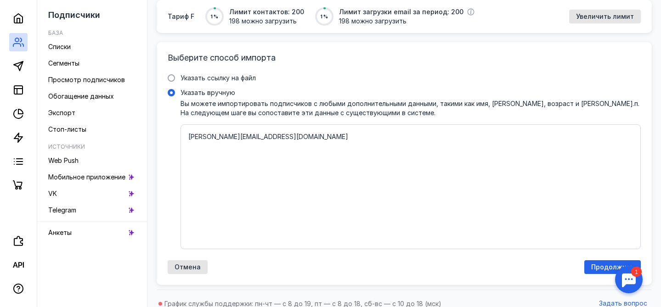
scroll to position [93, 0]
type textarea "[PERSON_NAME][EMAIL_ADDRESS][DOMAIN_NAME]"
click at [600, 268] on span "Продолжить" at bounding box center [612, 267] width 43 height 8
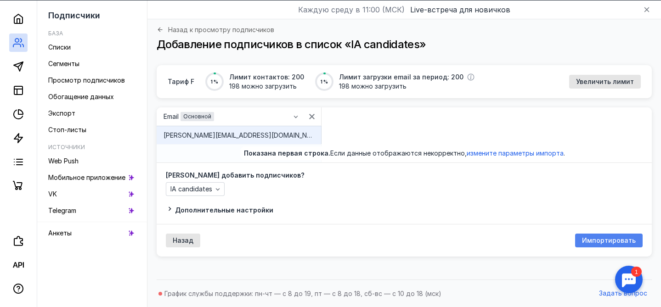
click at [595, 241] on span "Импортировать" at bounding box center [609, 241] width 54 height 8
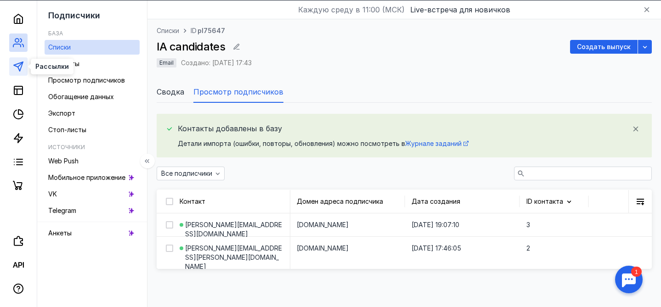
click at [18, 66] on line at bounding box center [20, 64] width 5 height 5
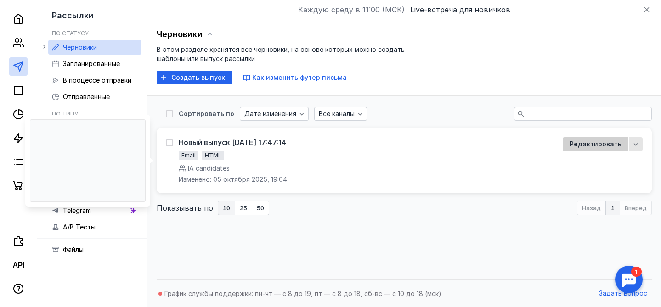
click at [575, 144] on span "Редактировать" at bounding box center [596, 144] width 52 height 9
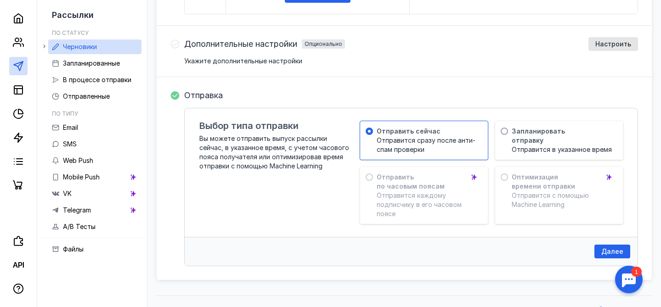
scroll to position [445, 0]
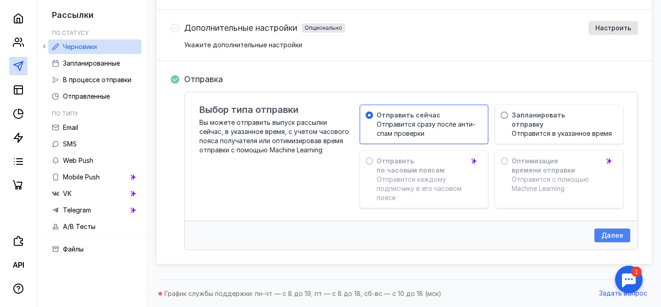
click at [612, 237] on span "Далее" at bounding box center [612, 236] width 22 height 8
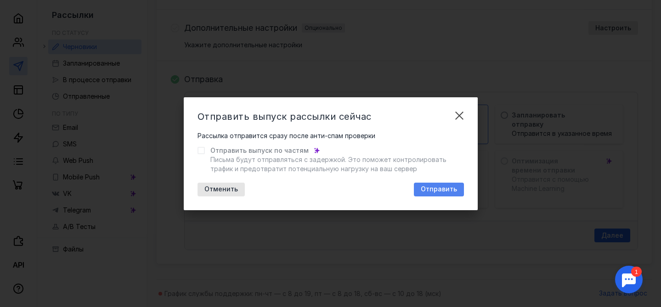
click at [448, 192] on span "Отправить" at bounding box center [439, 190] width 36 height 8
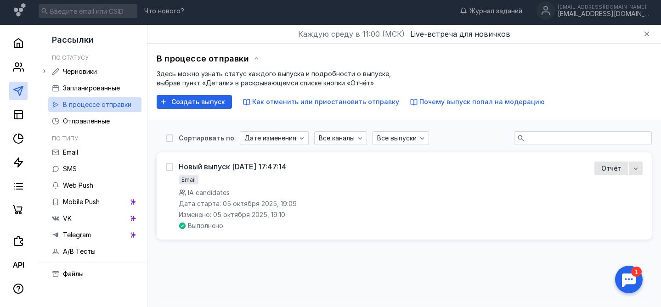
scroll to position [2, 0]
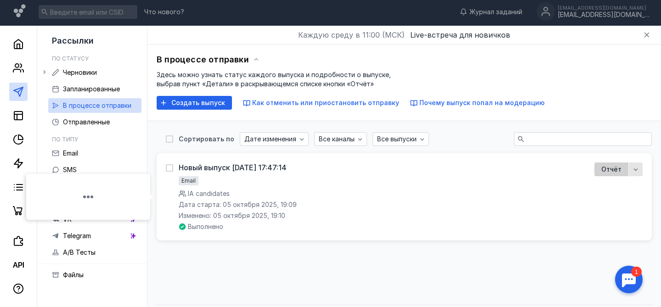
click at [617, 170] on span "Отчёт" at bounding box center [611, 169] width 20 height 9
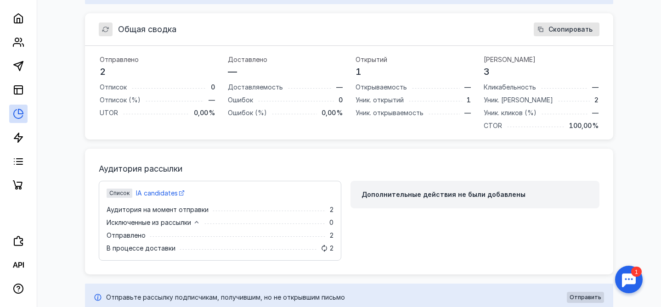
scroll to position [105, 0]
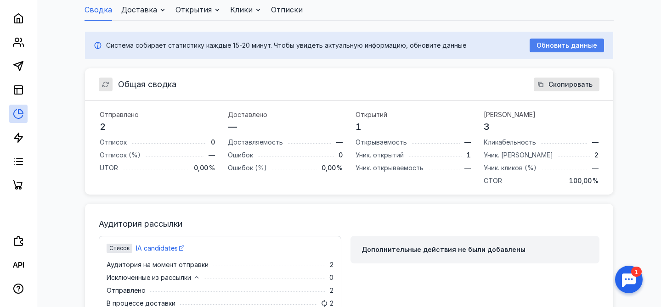
click at [559, 45] on span "Обновить данные" at bounding box center [567, 46] width 61 height 8
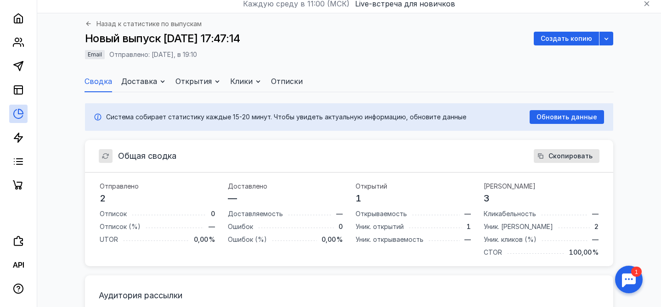
scroll to position [0, 0]
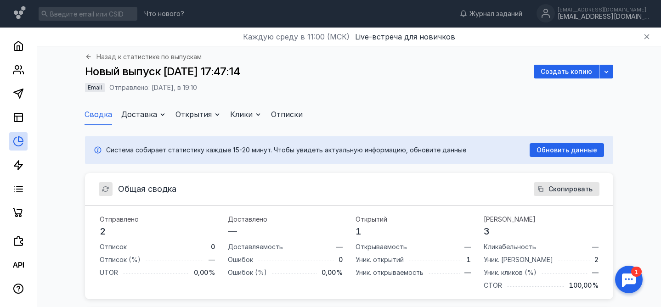
click at [147, 115] on span "Доставка" at bounding box center [139, 114] width 36 height 11
click at [147, 144] on span "одписчикам" at bounding box center [134, 146] width 39 height 9
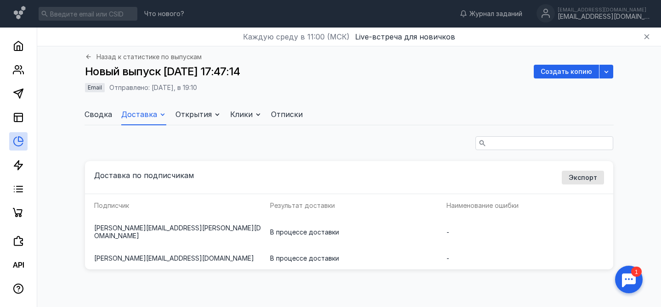
click at [97, 113] on span "Сводка" at bounding box center [99, 114] width 28 height 11
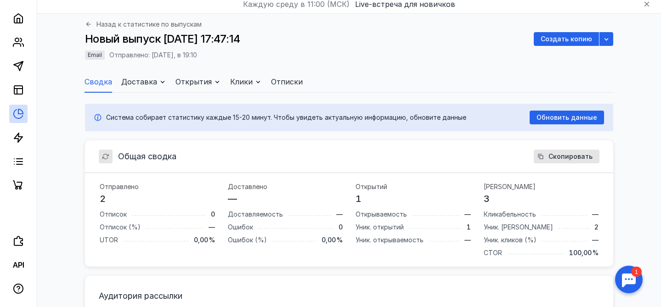
scroll to position [34, 0]
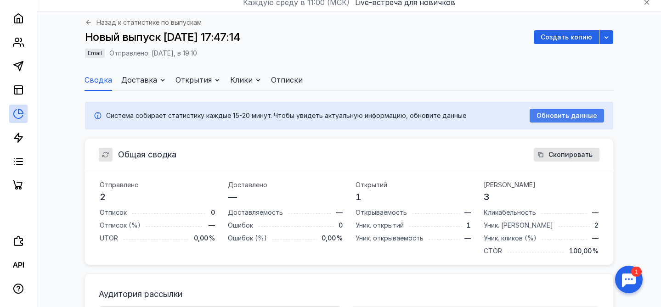
click at [556, 116] on span "Обновить данные" at bounding box center [567, 116] width 61 height 8
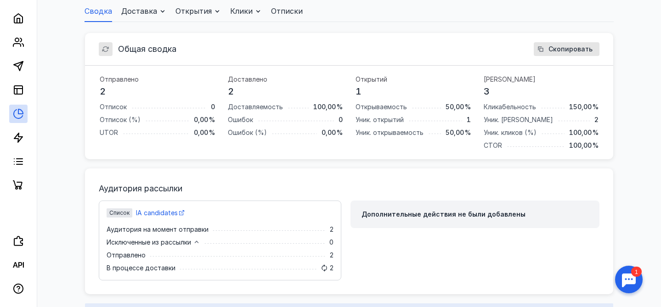
scroll to position [0, 0]
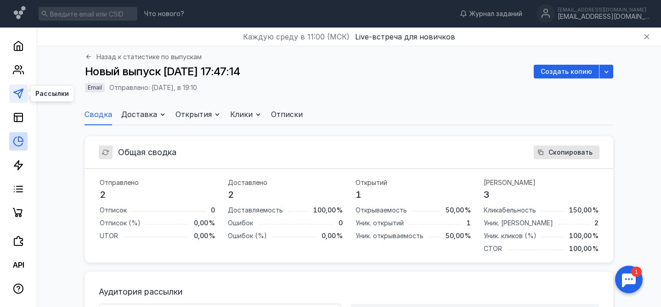
click at [20, 94] on icon at bounding box center [18, 93] width 11 height 11
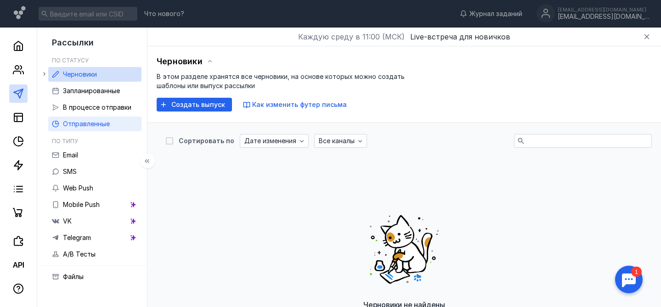
click at [93, 123] on span "Отправленные" at bounding box center [86, 124] width 47 height 8
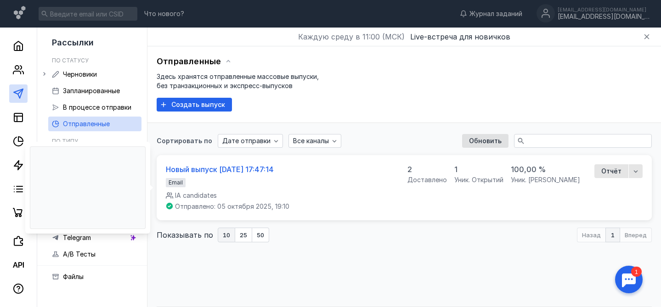
click at [206, 172] on div "Новый выпуск [DATE] 17:47:14" at bounding box center [220, 169] width 108 height 9
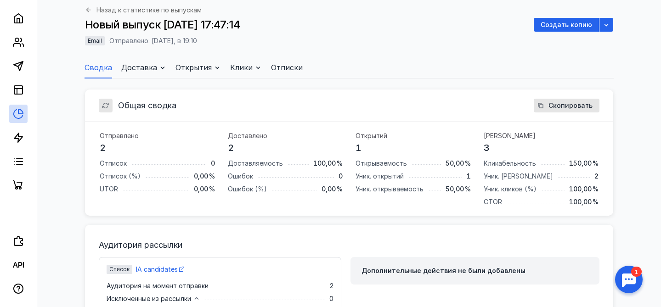
scroll to position [46, 0]
click at [141, 67] on span "Доставка" at bounding box center [139, 67] width 36 height 11
click at [193, 63] on span "Открытия" at bounding box center [194, 67] width 36 height 11
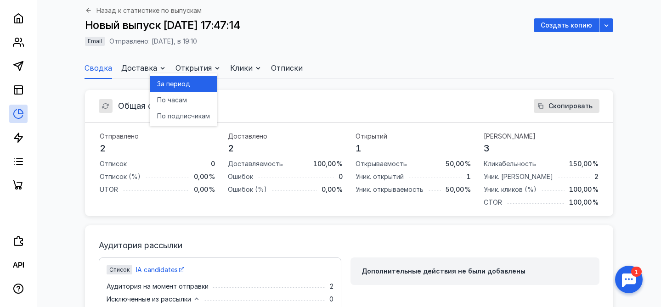
click at [189, 82] on span "д" at bounding box center [188, 83] width 5 height 9
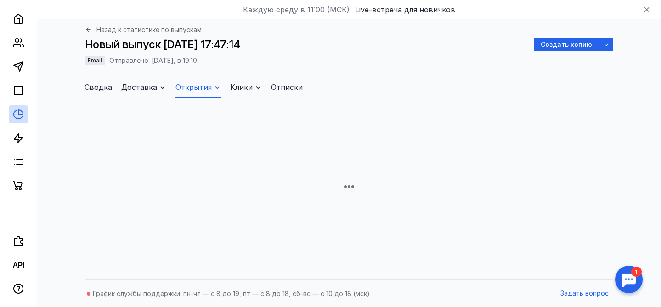
scroll to position [27, 0]
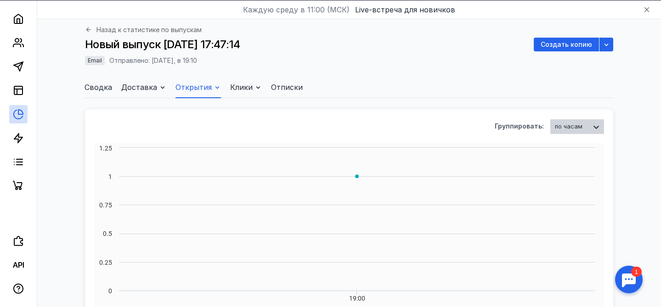
click at [188, 84] on span "Открытия" at bounding box center [194, 87] width 36 height 11
click at [181, 136] on span "одписчикам" at bounding box center [190, 135] width 39 height 9
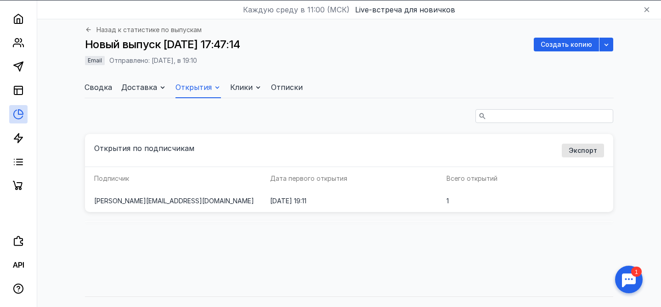
click at [240, 91] on span "Клики" at bounding box center [241, 87] width 23 height 11
click at [280, 107] on div "Открытия по подписчикам Экспорт Подписчик Дата первого открытия Всего открытий …" at bounding box center [349, 195] width 528 height 194
click at [321, 83] on ul "Сводка Доставка Открытия Клики Отписки" at bounding box center [349, 87] width 529 height 22
click at [17, 63] on icon at bounding box center [18, 66] width 11 height 11
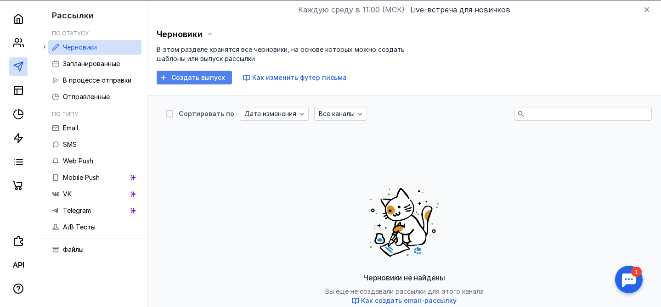
click at [205, 78] on span "Создать выпуск" at bounding box center [198, 78] width 54 height 8
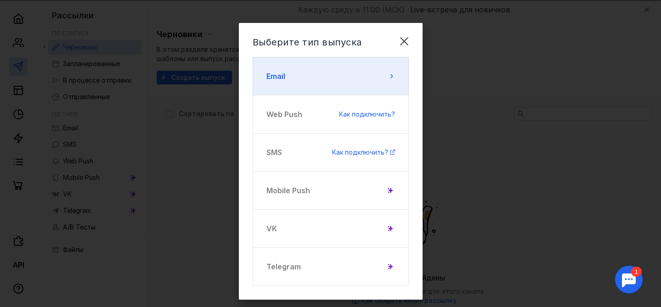
click at [289, 78] on button "Email" at bounding box center [331, 76] width 156 height 39
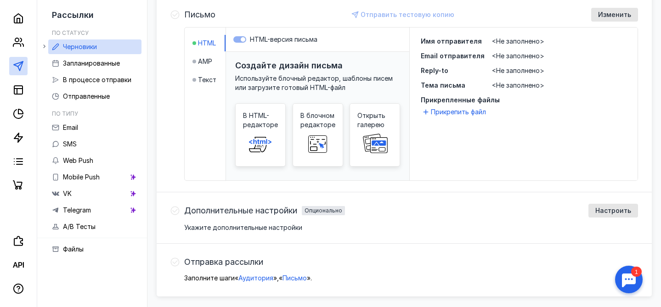
scroll to position [234, 0]
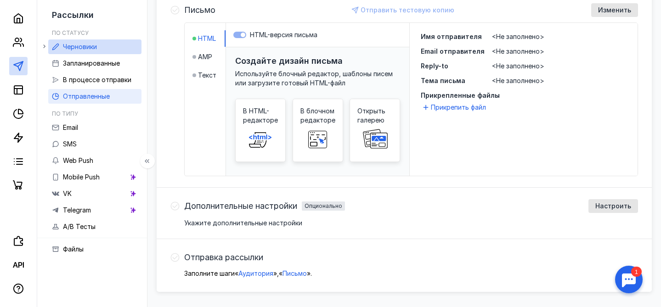
click at [98, 96] on span "Отправленные" at bounding box center [86, 96] width 47 height 8
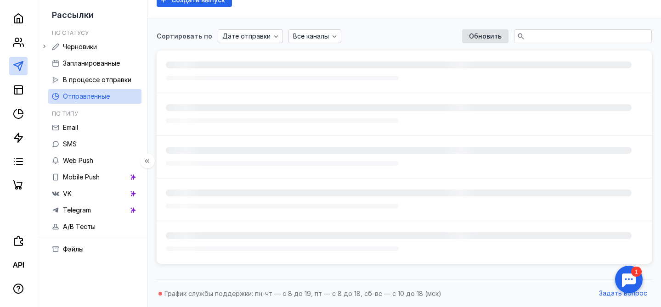
scroll to position [27, 0]
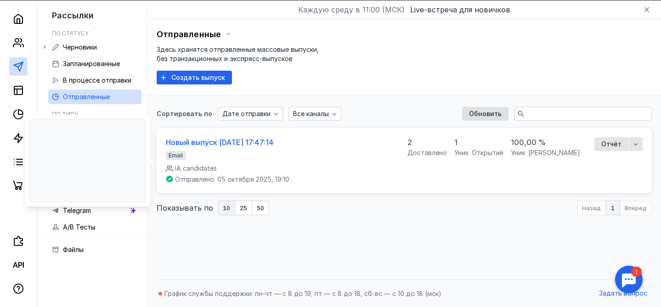
click at [210, 144] on div "Новый выпуск [DATE] 17:47:14" at bounding box center [220, 142] width 108 height 9
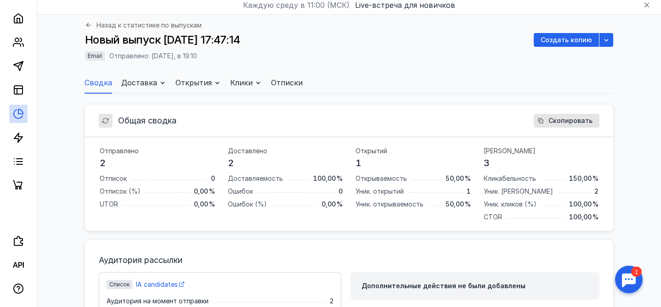
scroll to position [28, 0]
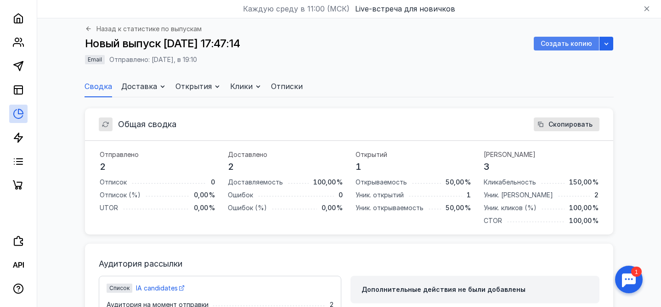
click at [565, 43] on span "Создать копию" at bounding box center [566, 44] width 51 height 8
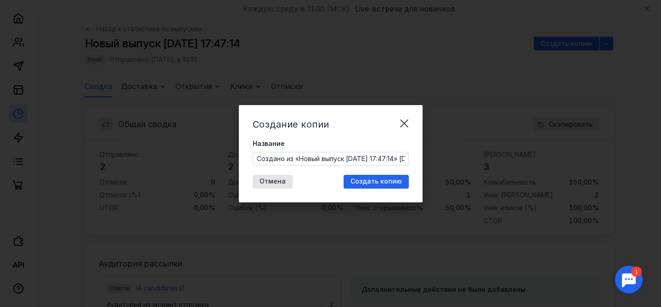
click at [315, 160] on input "Создано из «Новый выпуск [DATE] 17:47:14» [DATE] 20:04" at bounding box center [330, 159] width 155 height 13
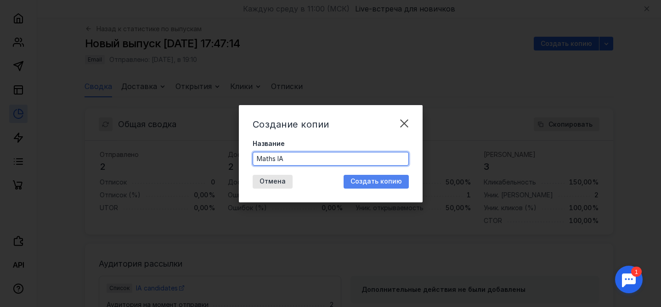
type input "Maths IA"
click at [380, 180] on span "Создать копию" at bounding box center [376, 182] width 51 height 8
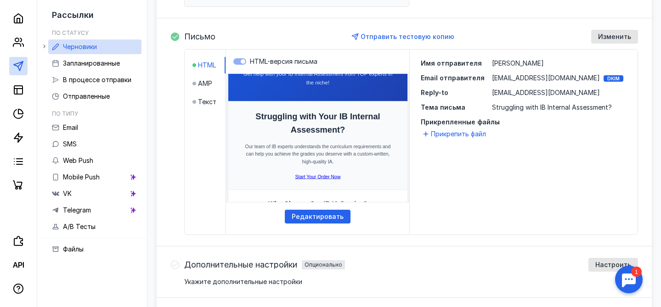
scroll to position [34, 0]
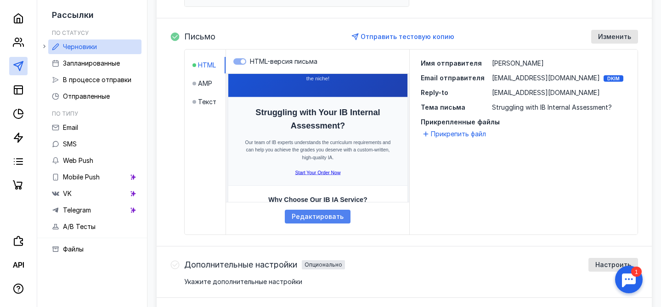
click at [336, 215] on span "Редактировать" at bounding box center [318, 217] width 52 height 8
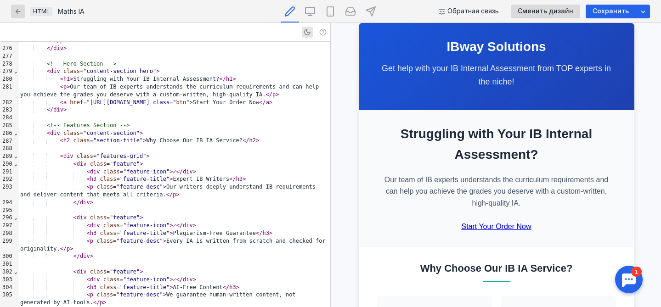
scroll to position [2128, 0]
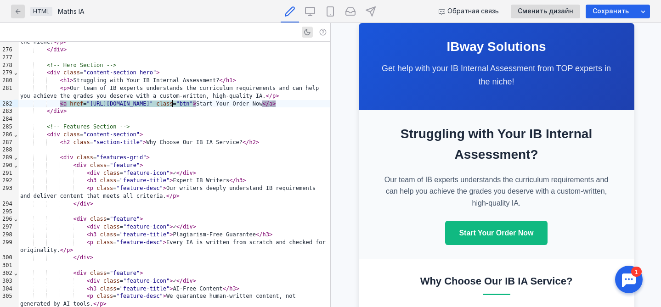
click at [267, 159] on div "< div class = "features-grid" >" at bounding box center [174, 158] width 312 height 8
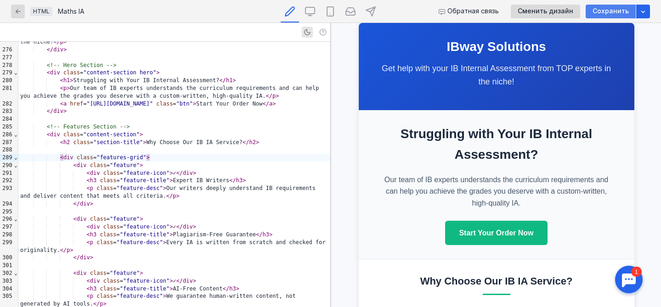
click at [608, 13] on span "Сохранить" at bounding box center [611, 11] width 36 height 8
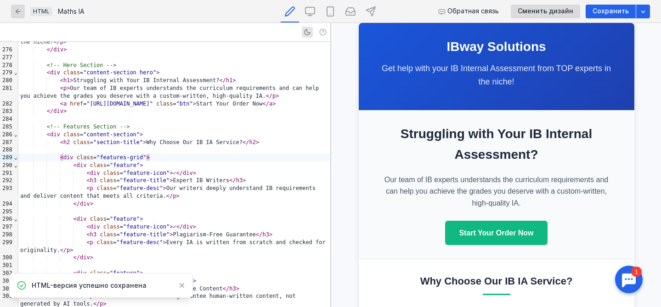
scroll to position [34, 0]
